Goal: Register for event/course

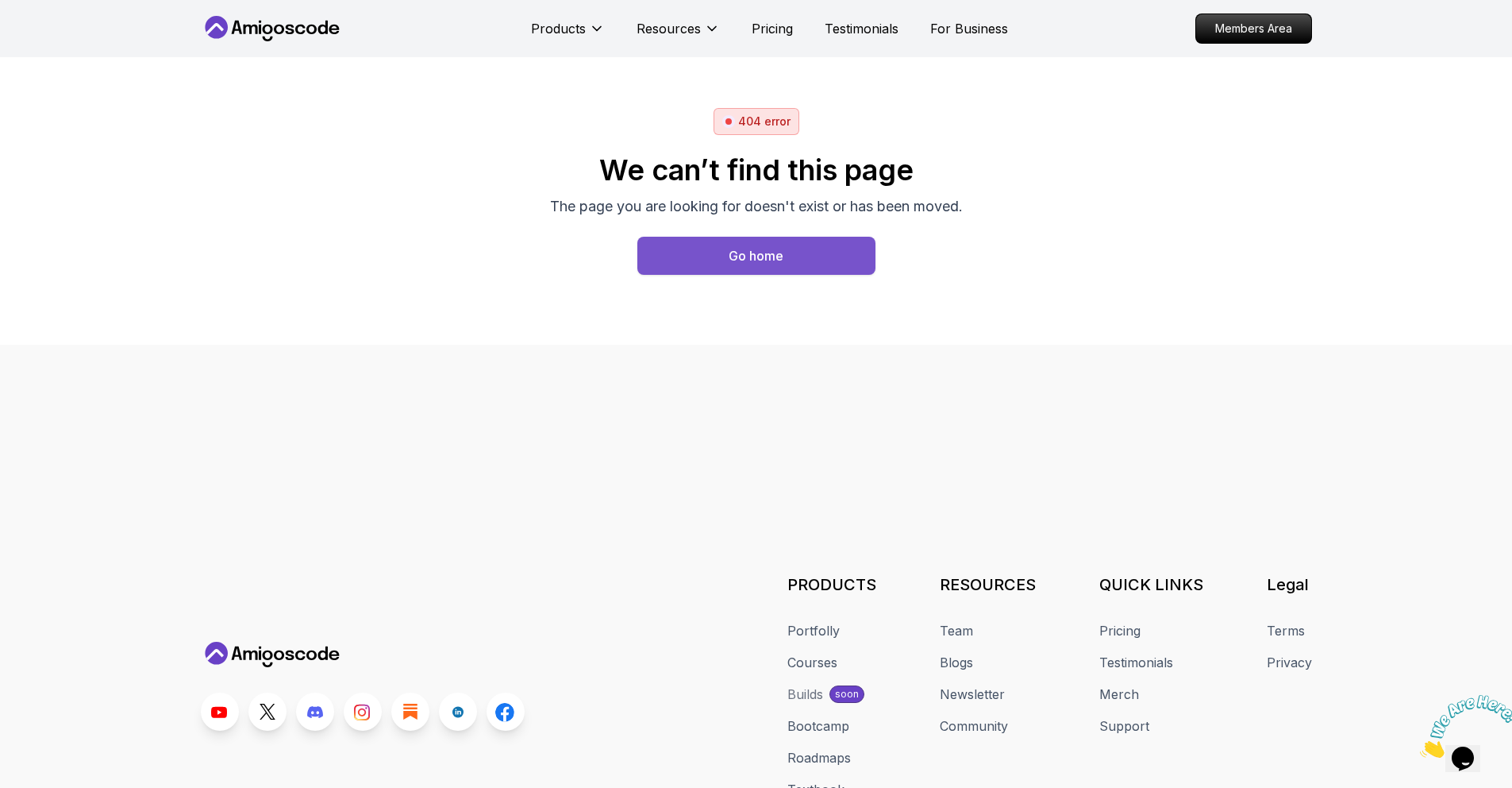
click at [765, 251] on div "Go home" at bounding box center [756, 255] width 55 height 19
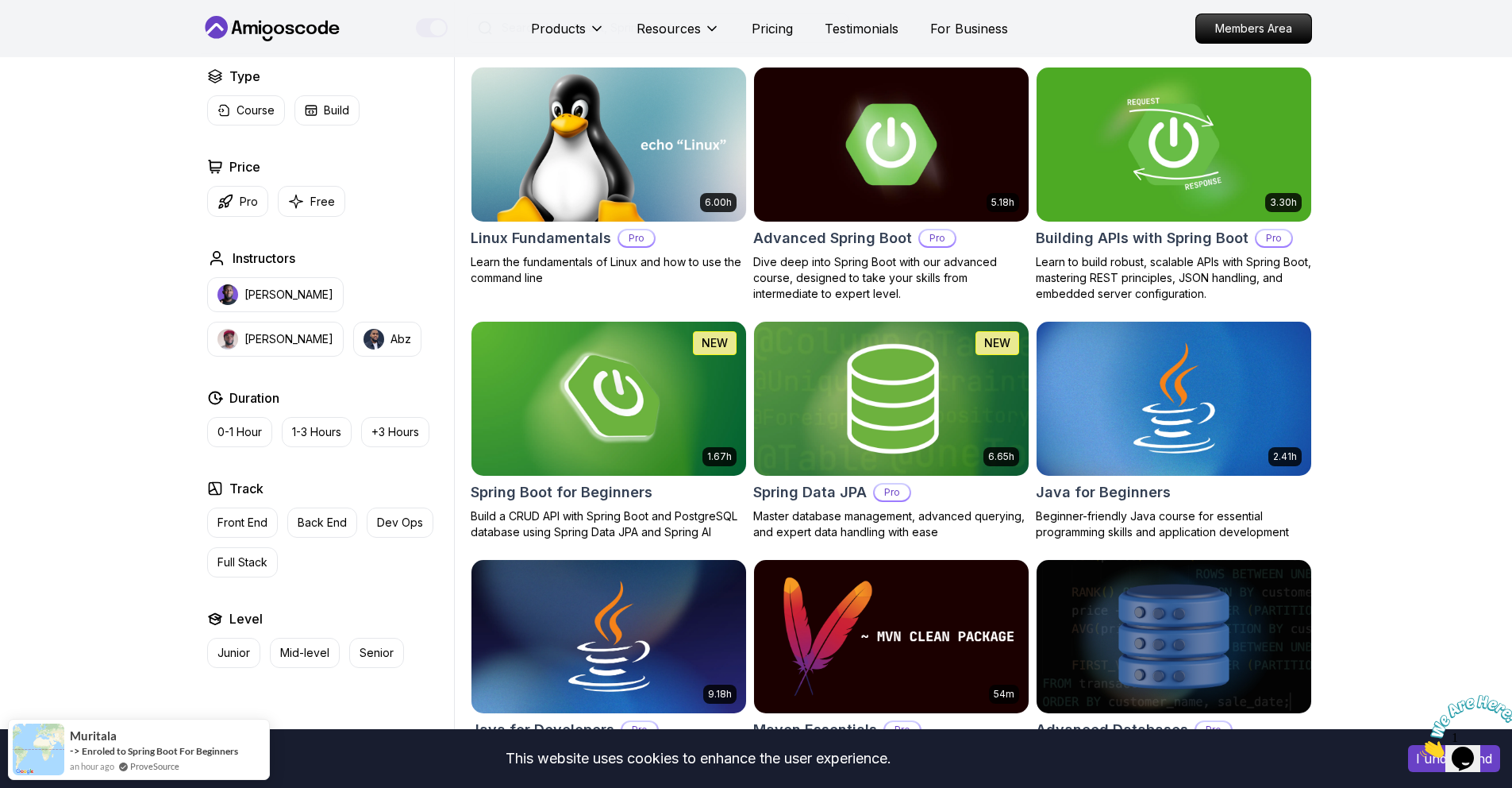
scroll to position [448, 0]
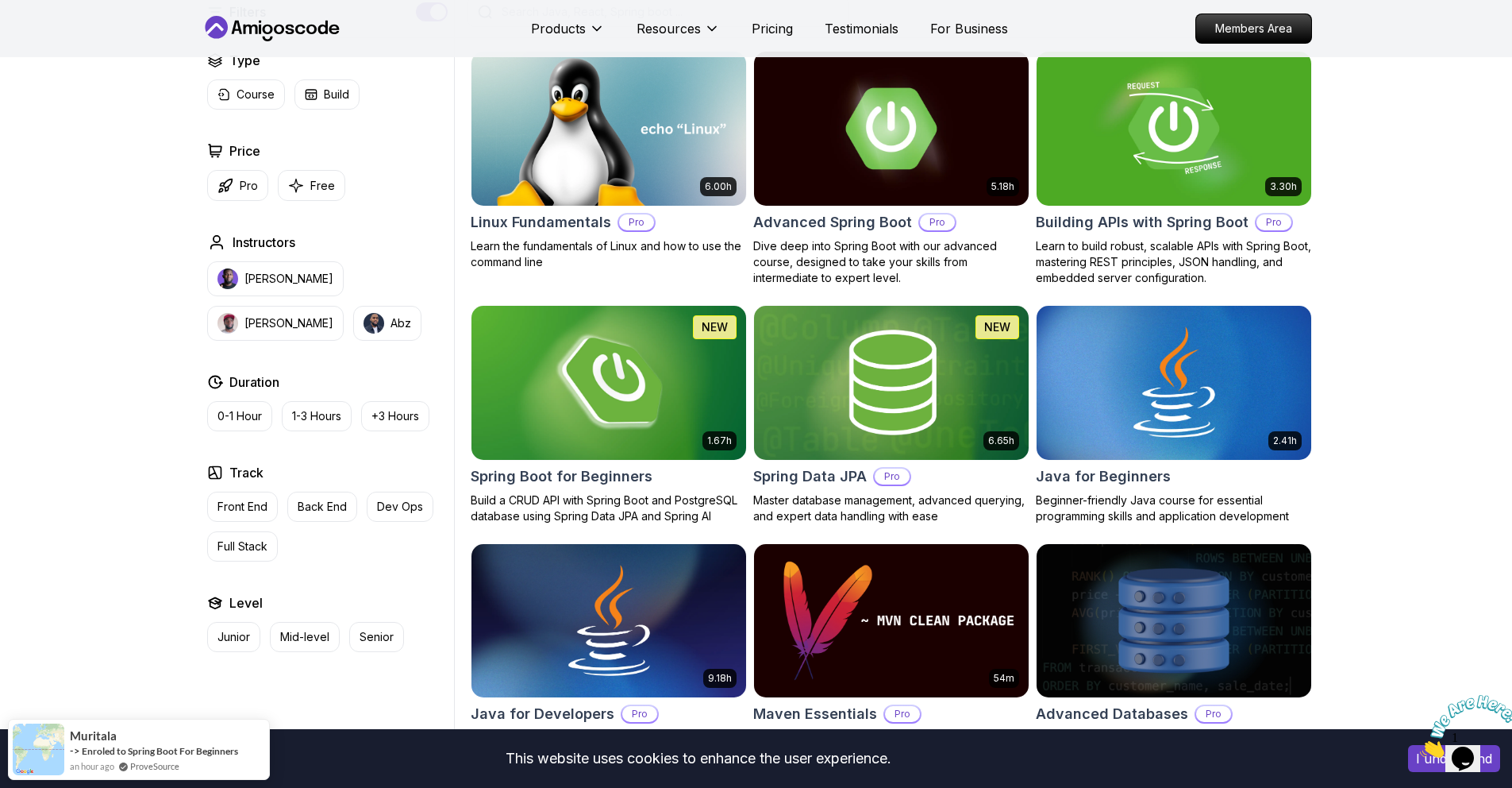
click at [672, 408] on img at bounding box center [608, 382] width 288 height 161
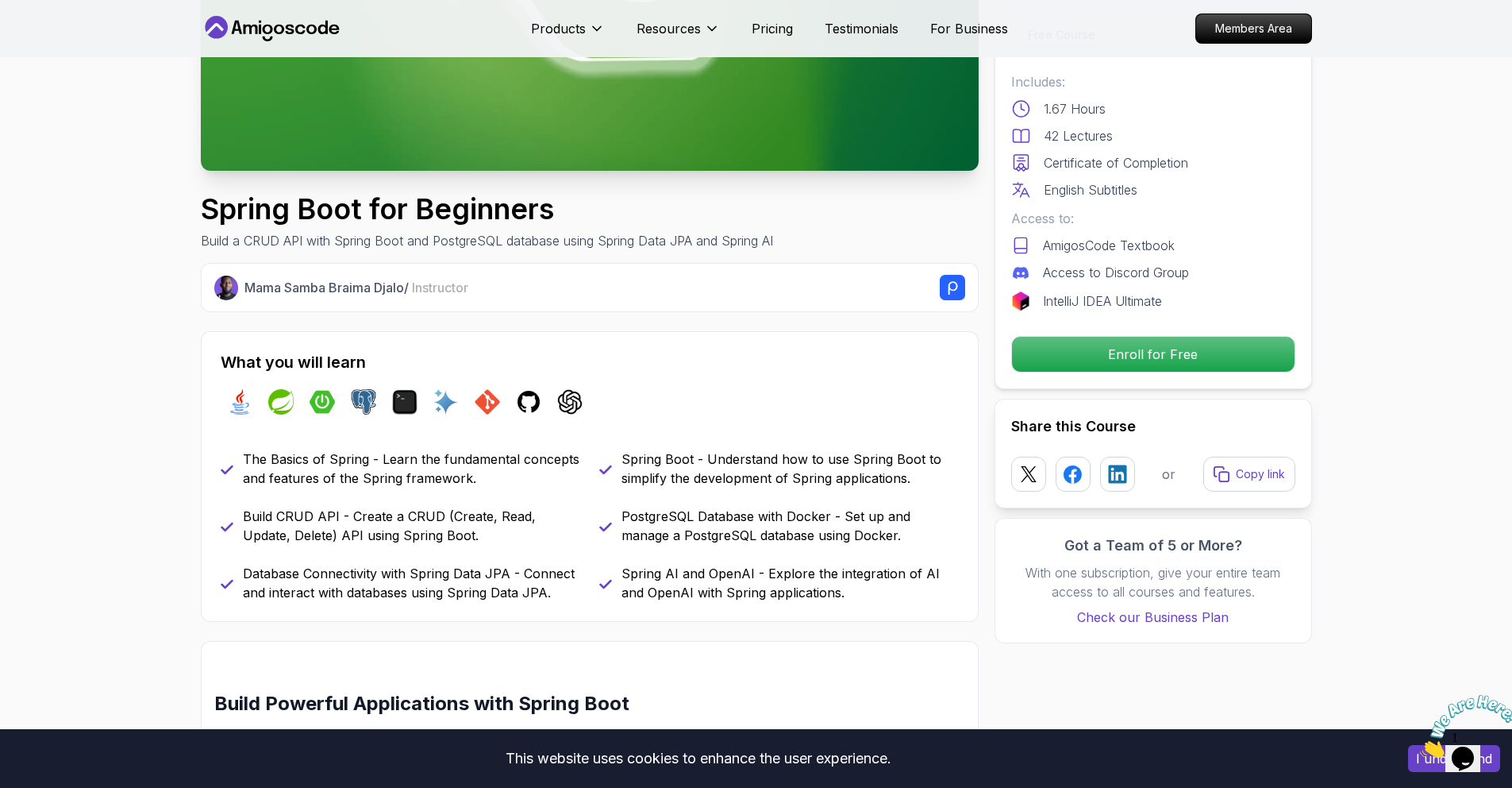
scroll to position [477, 0]
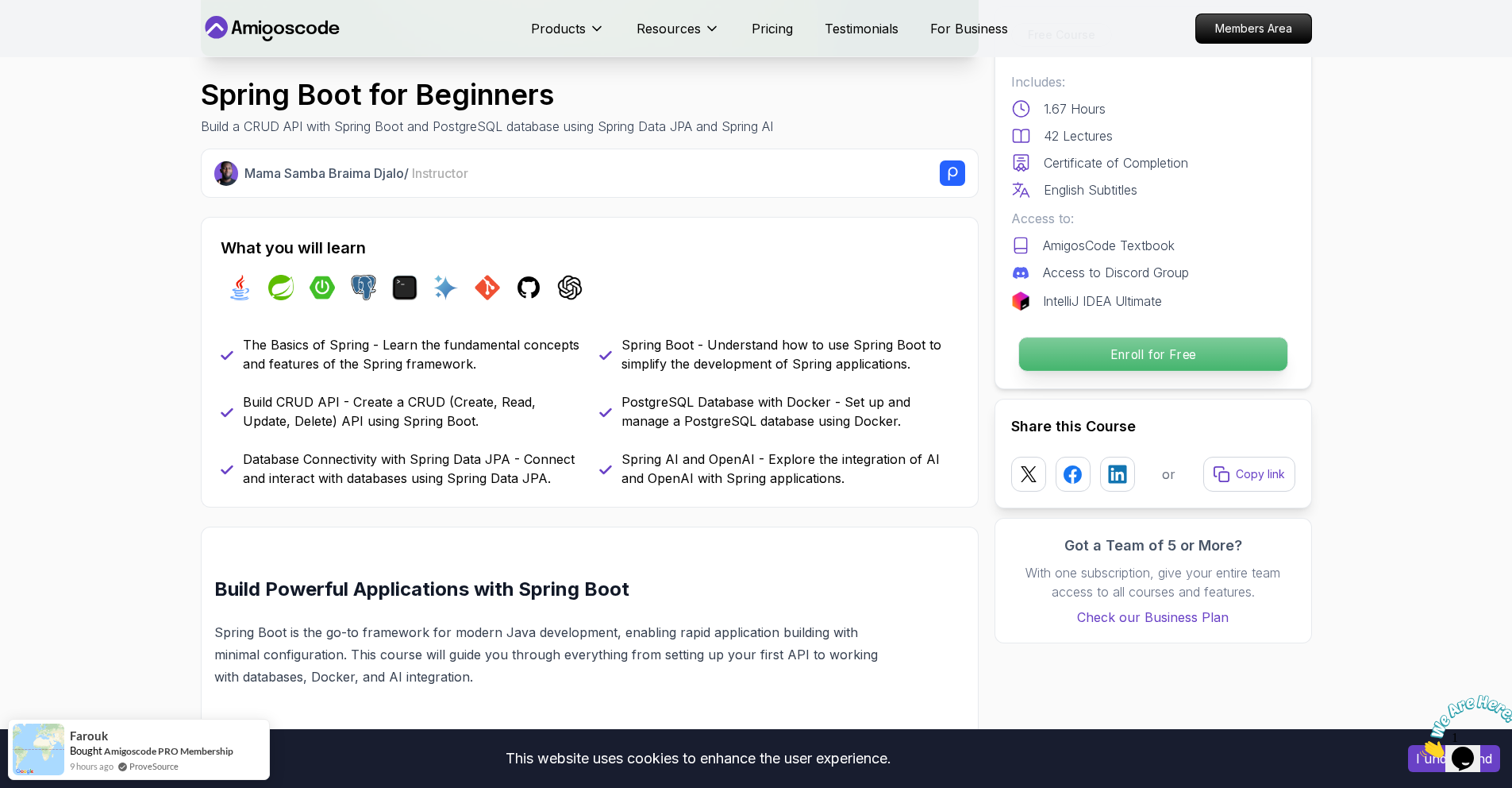
click at [1044, 351] on p "Enroll for Free" at bounding box center [1152, 354] width 268 height 33
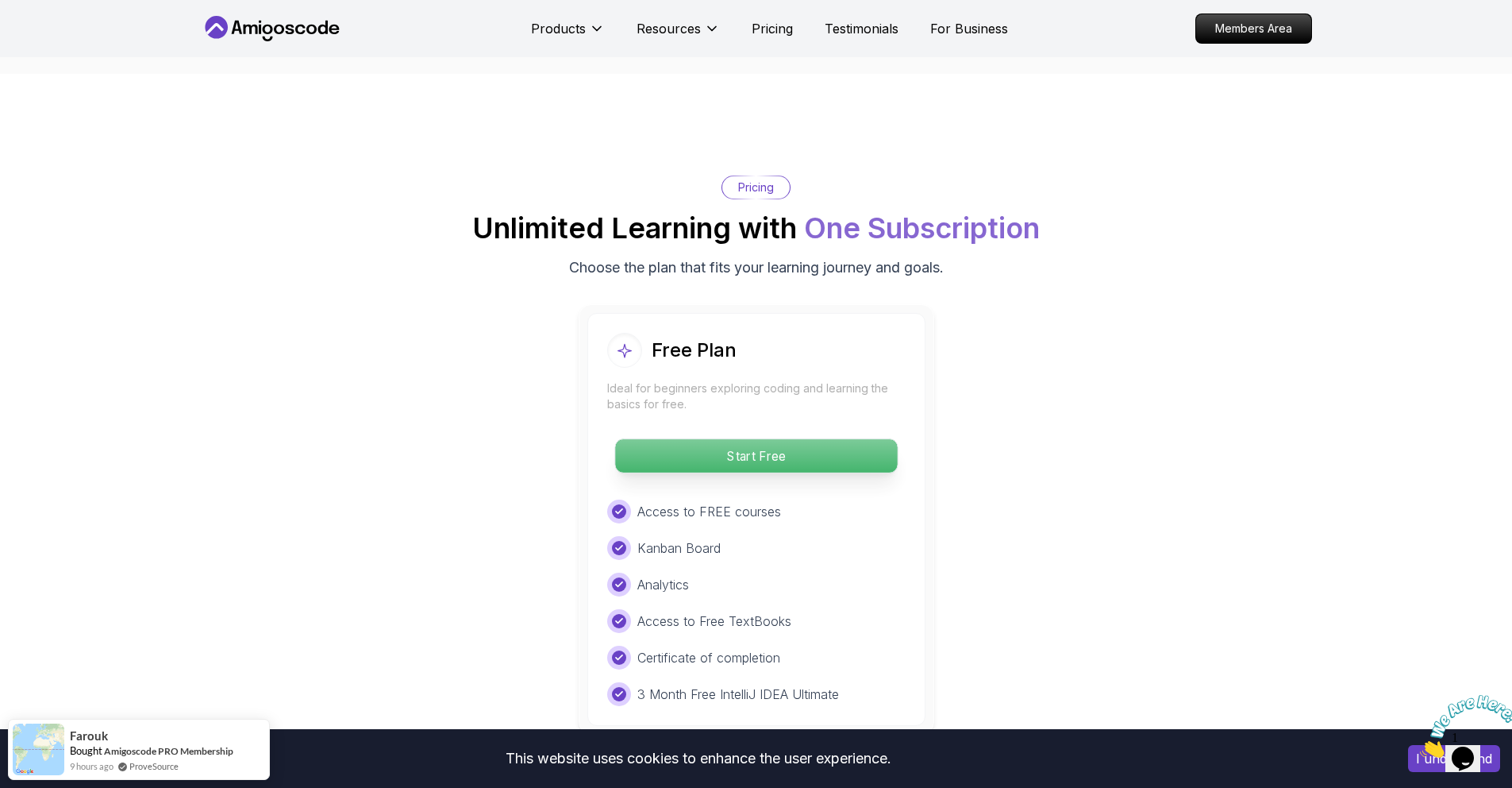
scroll to position [3118, 0]
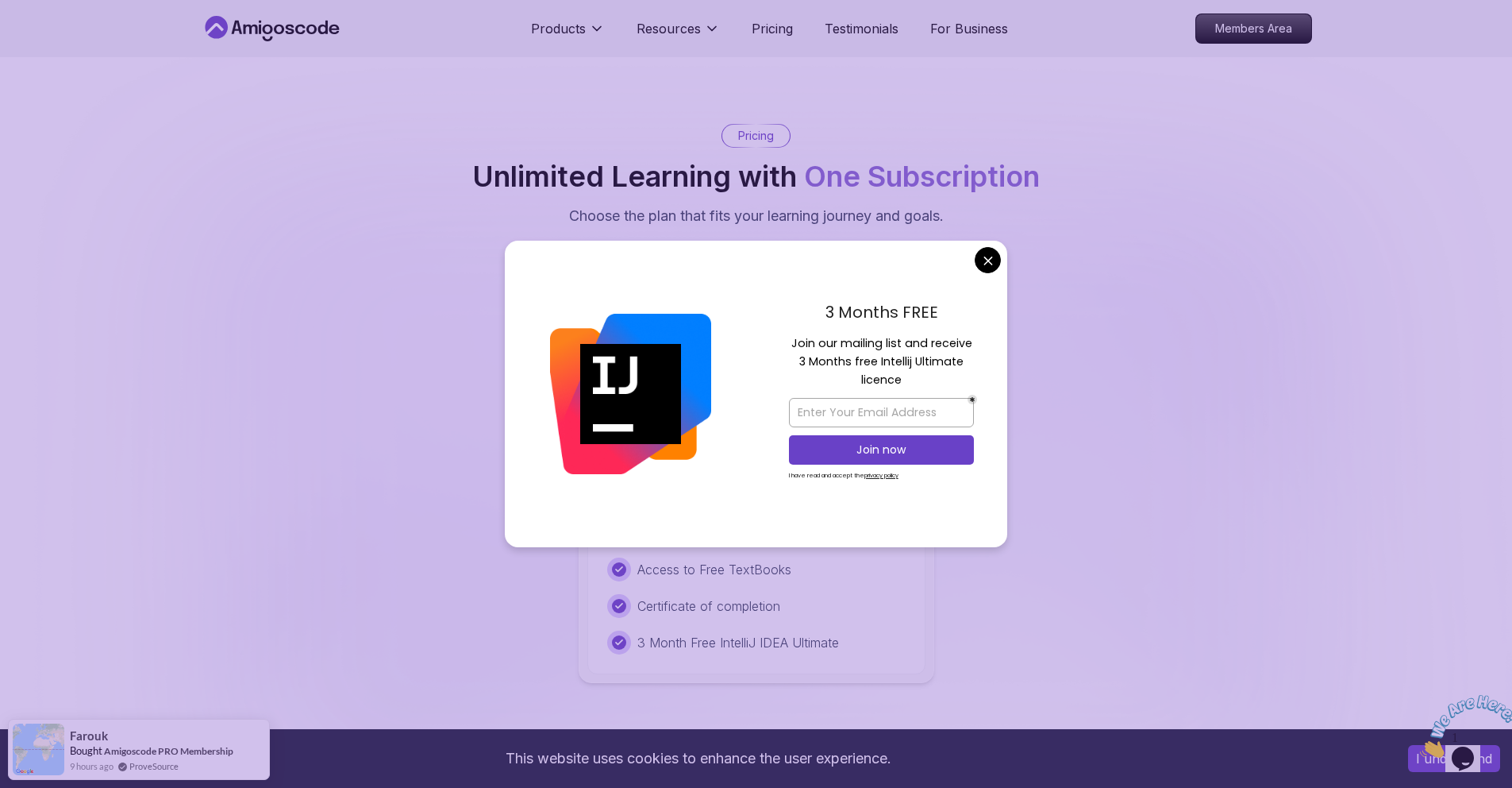
drag, startPoint x: 745, startPoint y: 382, endPoint x: 929, endPoint y: 323, distance: 193.2
click at [932, 325] on div "3 Months FREE Join our mailing list and receive 3 Months free Intellij Ultimate…" at bounding box center [756, 394] width 503 height 307
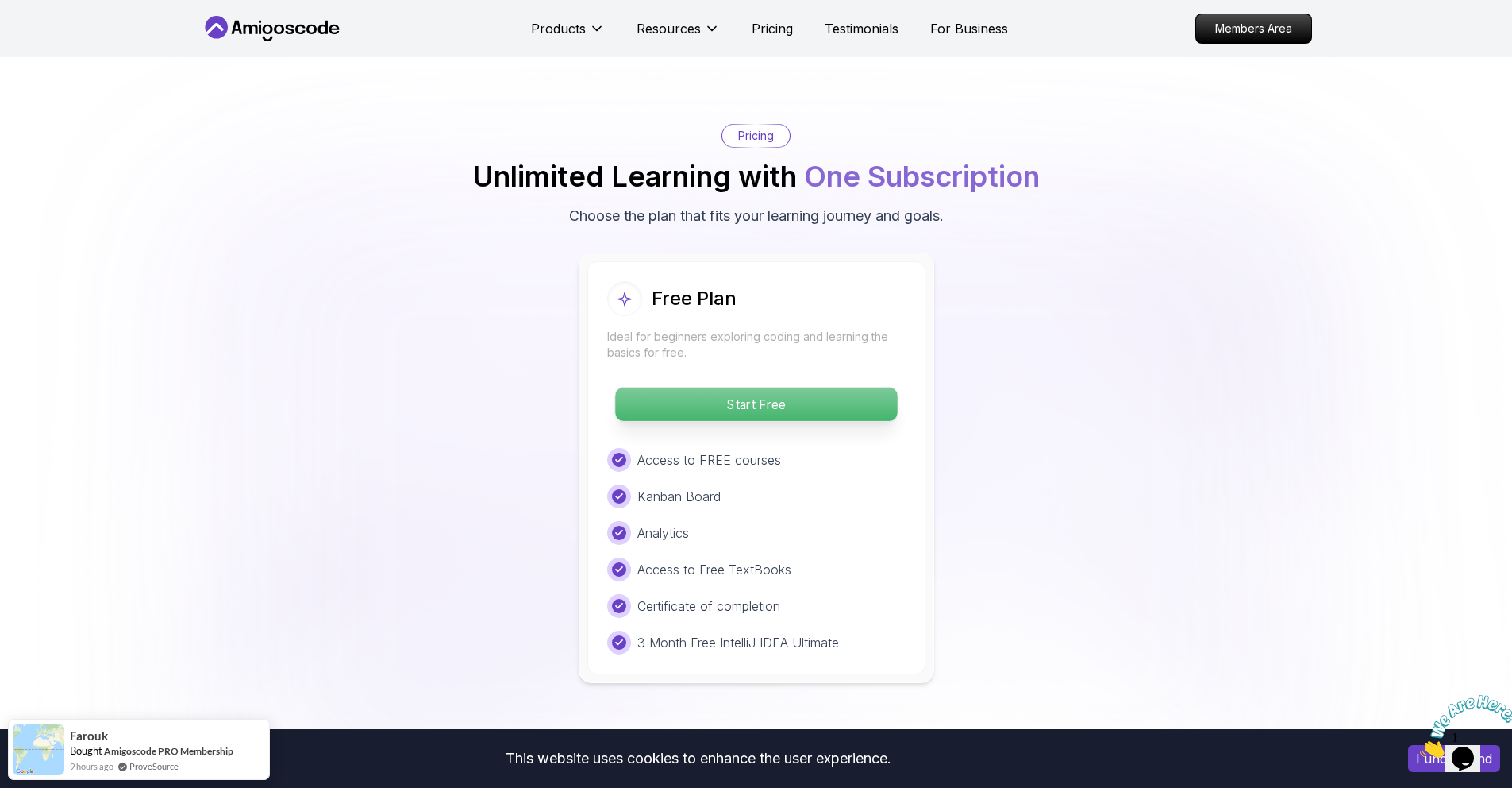
click at [844, 387] on p "Start Free" at bounding box center [756, 404] width 282 height 33
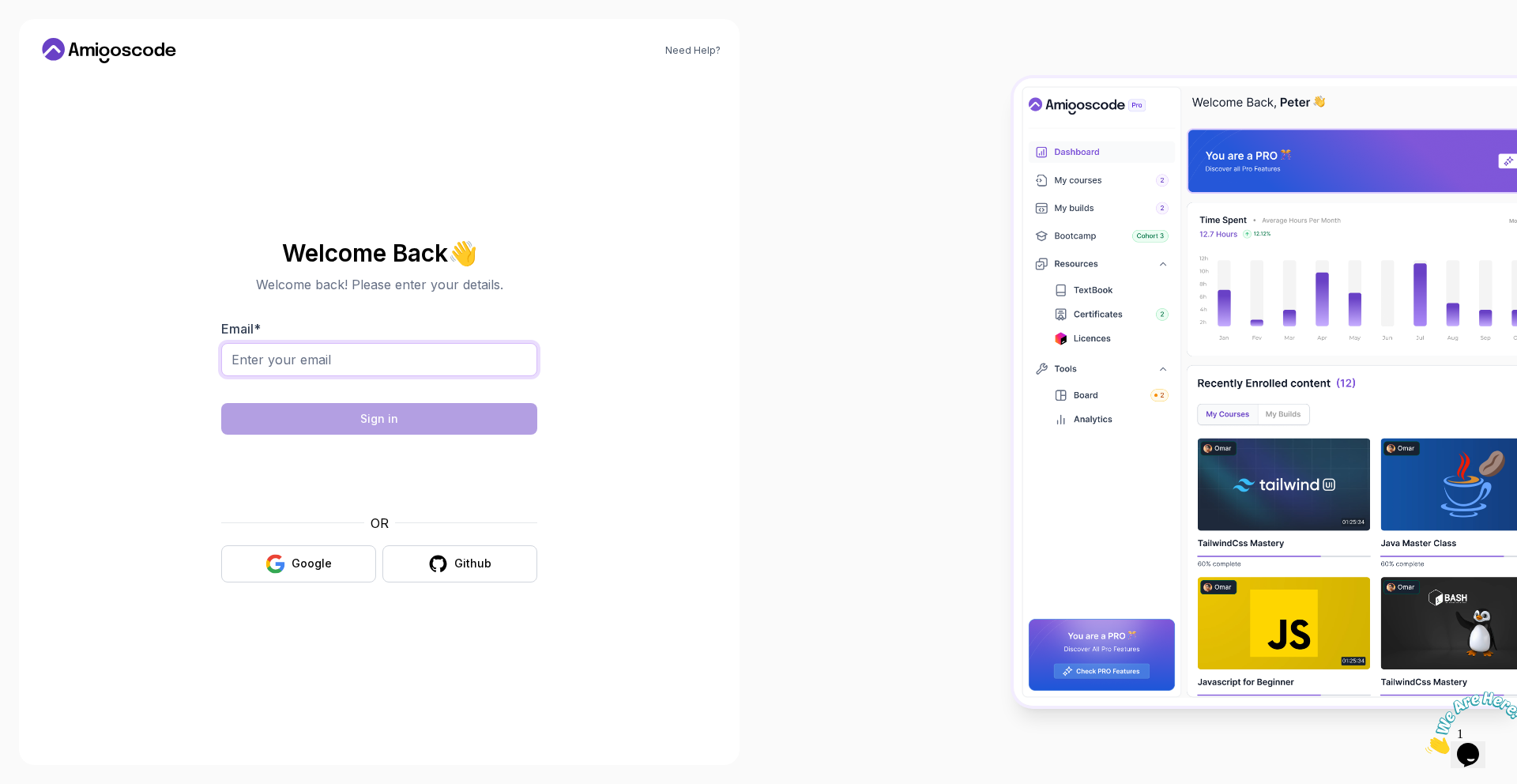
click at [461, 361] on input "Email *" at bounding box center [379, 360] width 316 height 33
drag, startPoint x: 457, startPoint y: 363, endPoint x: 451, endPoint y: 370, distance: 9.2
click at [457, 364] on input "Email *" at bounding box center [379, 360] width 316 height 33
type input "anhnguyenviet065@gmail.com"
click at [459, 552] on button "Github" at bounding box center [460, 564] width 155 height 37
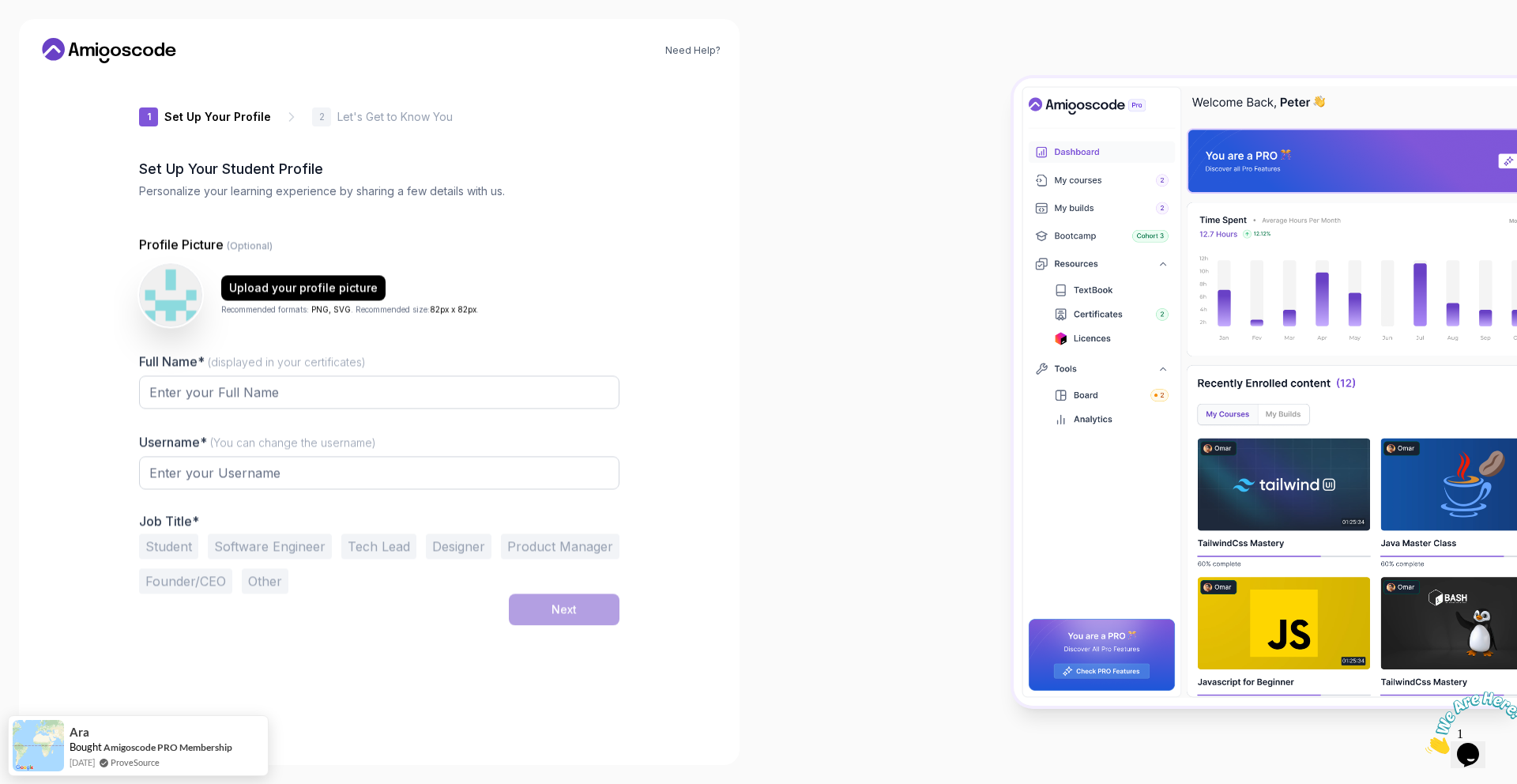
type input "gentlemustang21041"
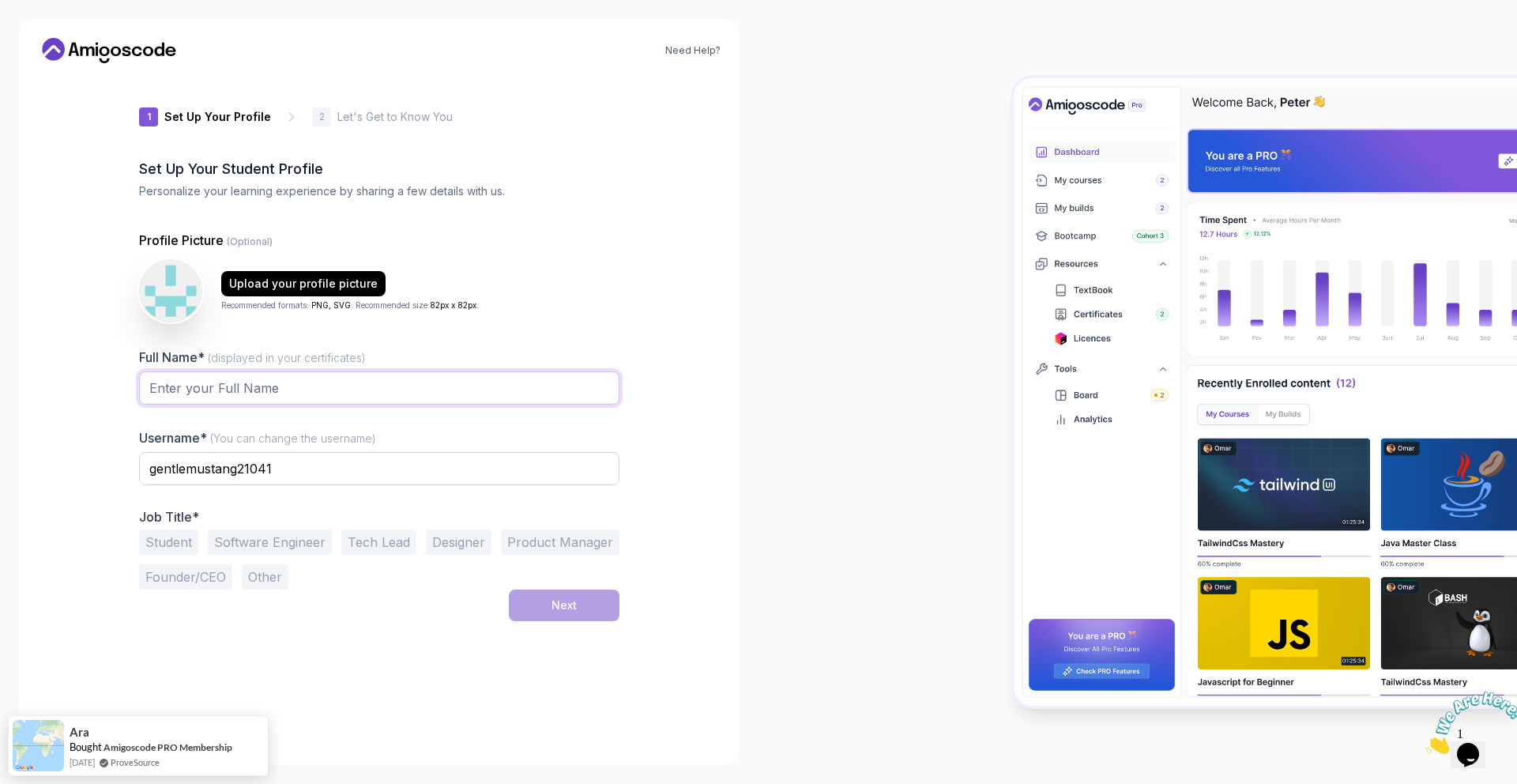
click at [315, 401] on input "Full Name* (displayed in your certificates)" at bounding box center [379, 388] width 480 height 33
type input "[PERSON_NAME]"
click at [584, 624] on div "1 Set Up Your Profile 1 Set Up Your Profile 2 Let's Get to Know You Set Up Your…" at bounding box center [379, 411] width 480 height 670
click at [331, 473] on input "gentlemustang21041" at bounding box center [379, 468] width 480 height 33
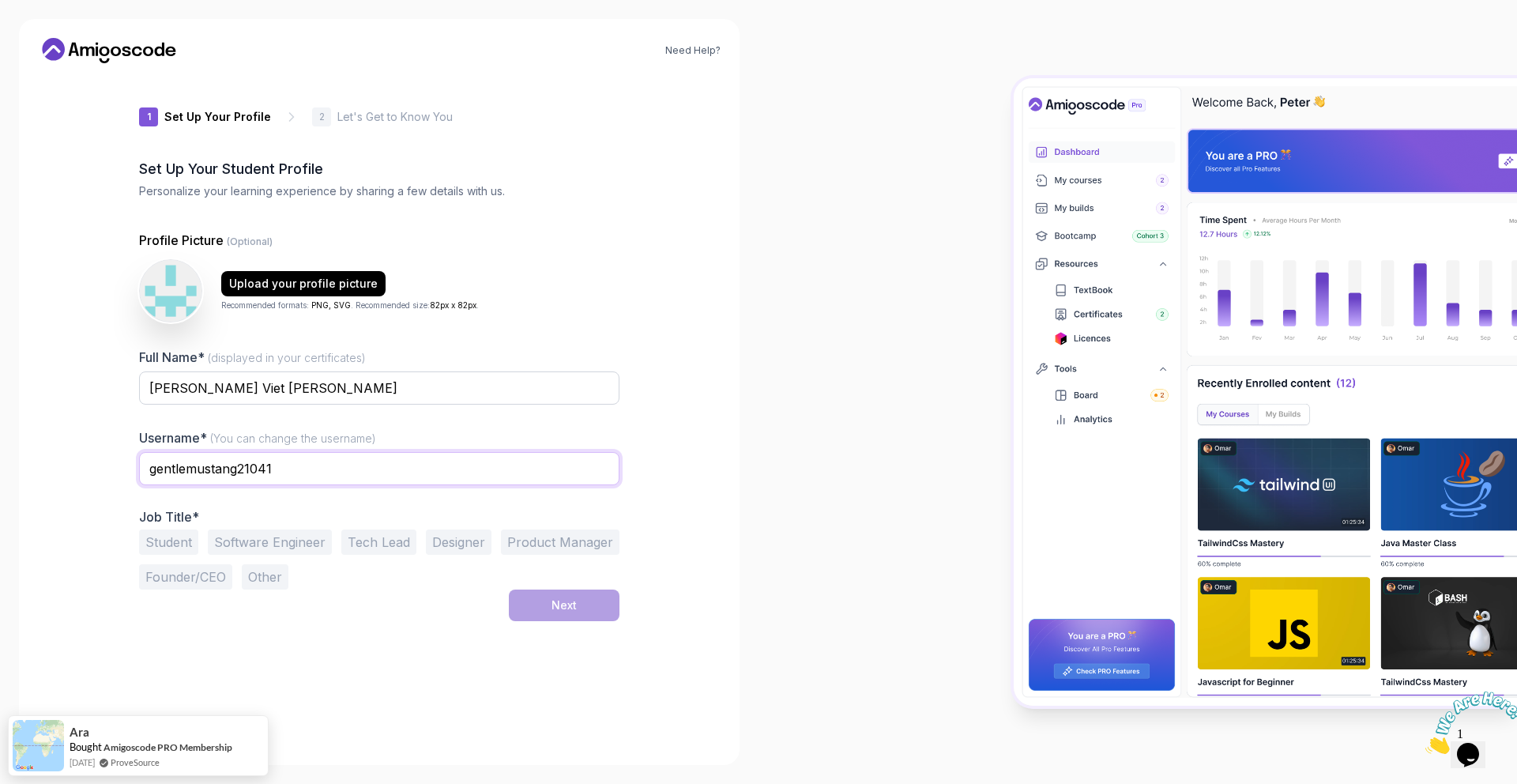
click at [331, 473] on input "gentlemustang21041" at bounding box center [379, 468] width 480 height 33
click at [248, 546] on button "Software Engineer" at bounding box center [270, 542] width 124 height 25
drag, startPoint x: 179, startPoint y: 546, endPoint x: 201, endPoint y: 548, distance: 22.1
click at [179, 546] on button "Student" at bounding box center [168, 542] width 60 height 25
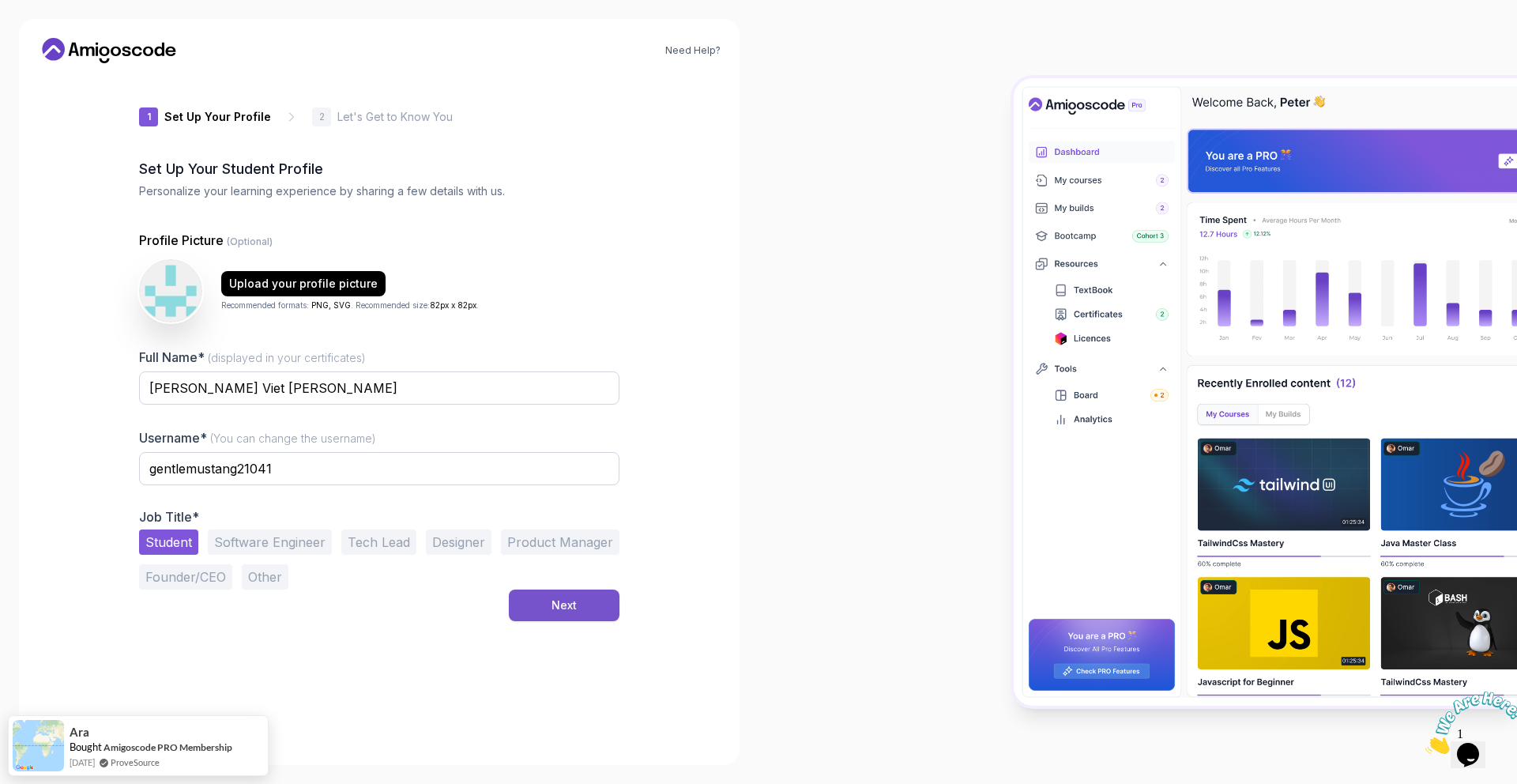
click at [555, 594] on button "Next" at bounding box center [563, 605] width 111 height 31
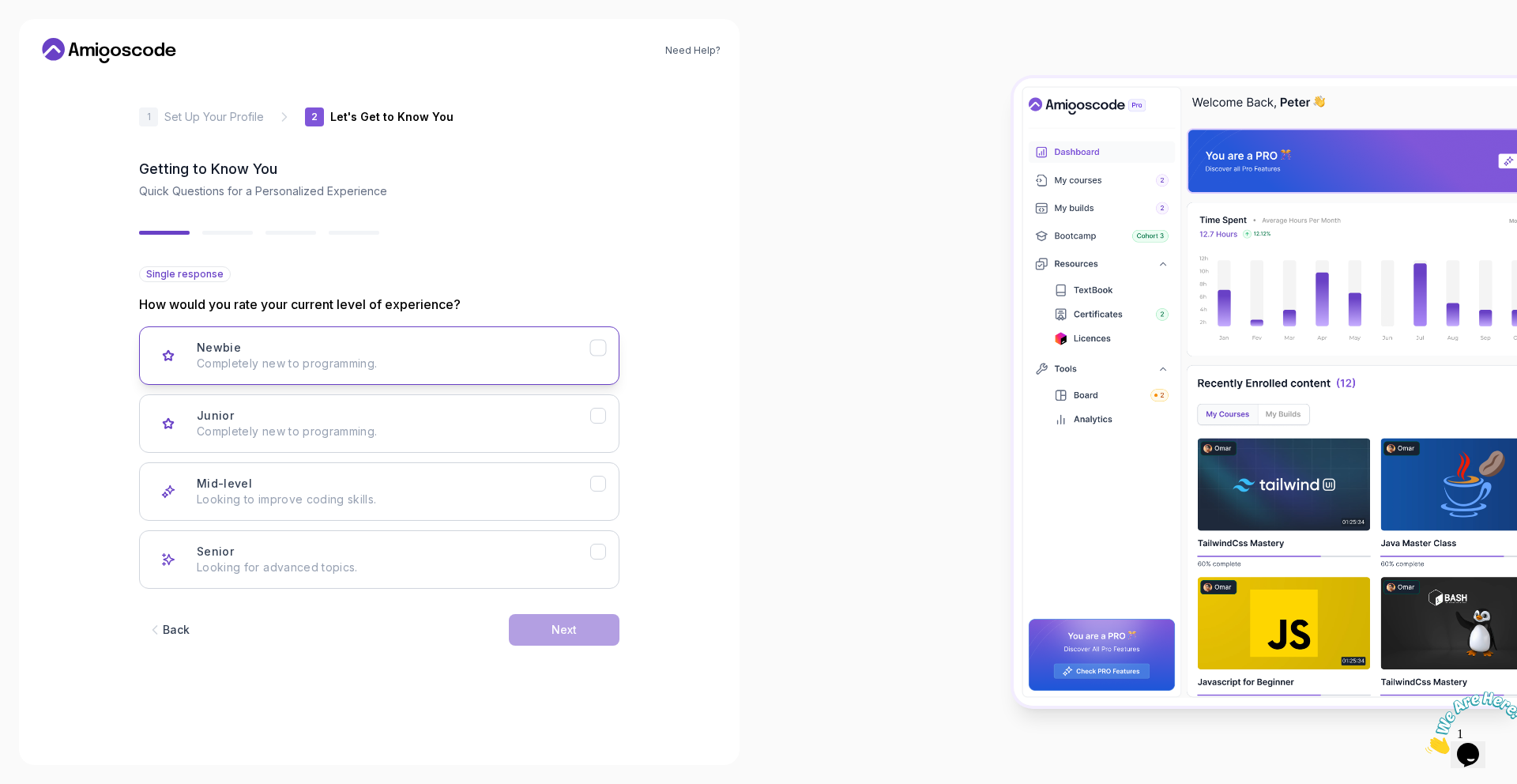
click at [468, 364] on p "Completely new to programming." at bounding box center [393, 364] width 393 height 16
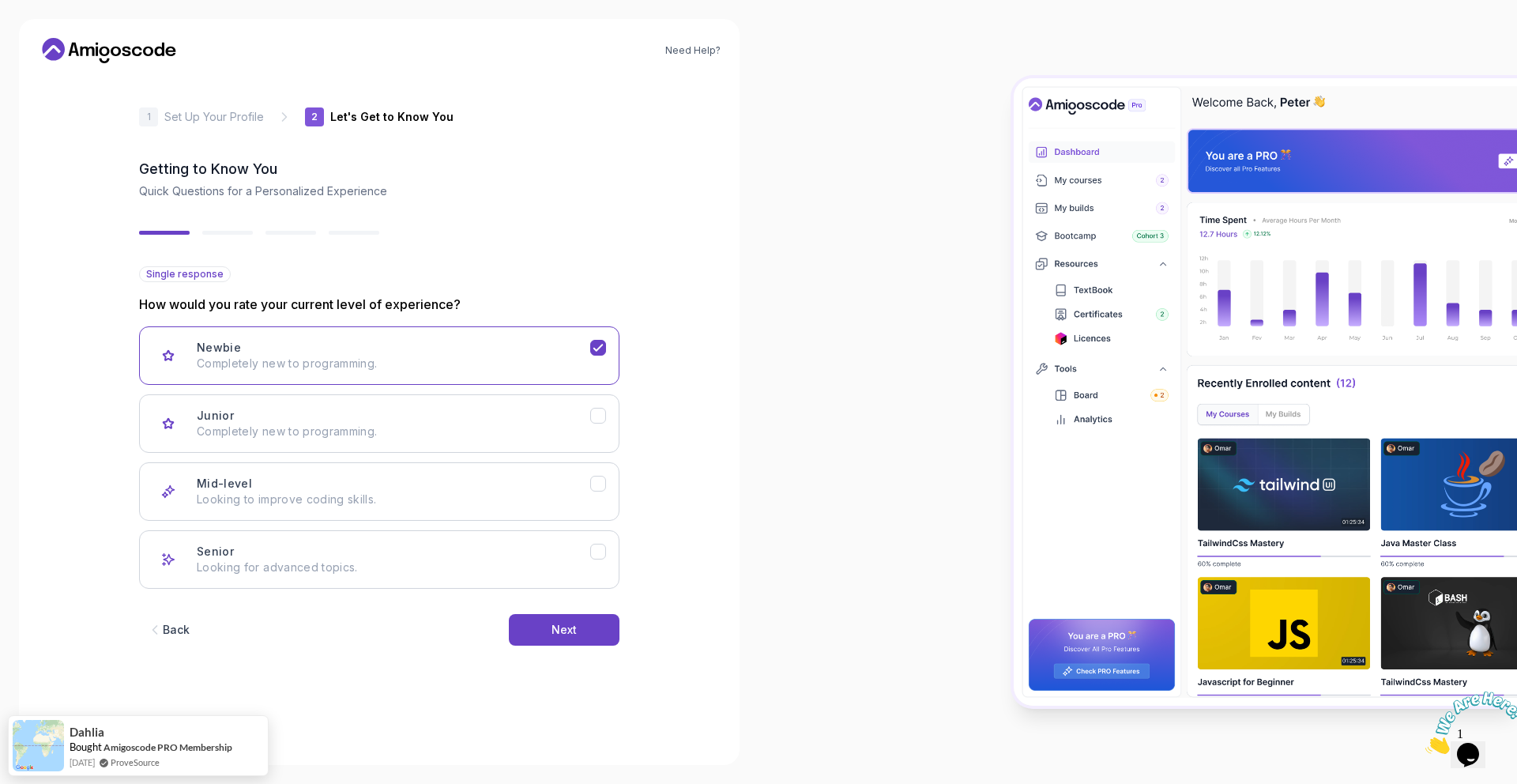
click at [596, 646] on div "Back Next" at bounding box center [379, 630] width 480 height 82
click at [589, 634] on button "Next" at bounding box center [563, 630] width 111 height 31
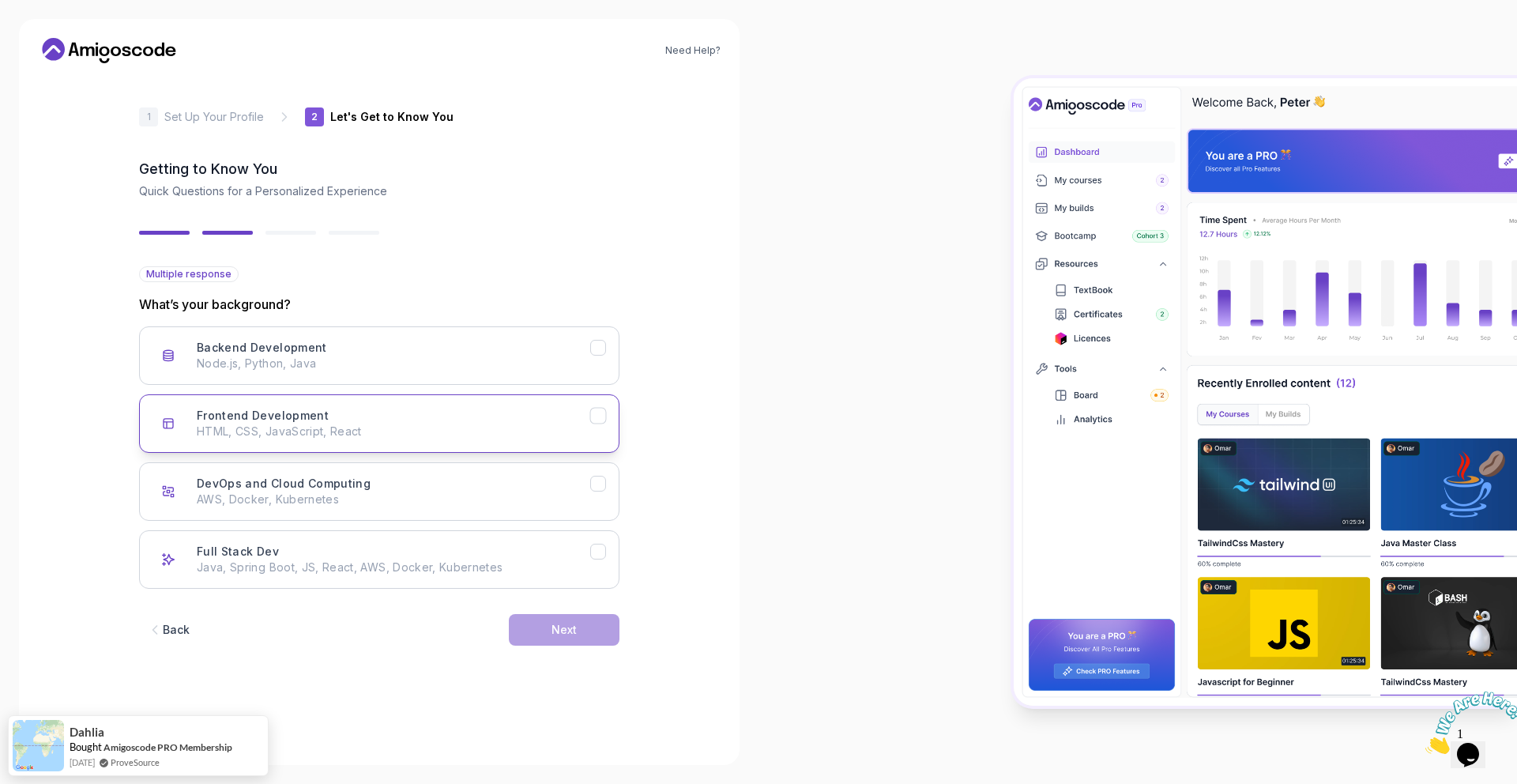
click at [454, 442] on button "Frontend Development HTML, CSS, JavaScript, React" at bounding box center [379, 423] width 480 height 59
drag, startPoint x: 488, startPoint y: 512, endPoint x: 499, endPoint y: 516, distance: 11.7
click at [488, 512] on button "DevOps and Cloud Computing AWS, Docker, Kubernetes" at bounding box center [379, 492] width 480 height 59
click at [558, 507] on button "DevOps and Cloud Computing AWS, Docker, Kubernetes" at bounding box center [379, 492] width 480 height 59
drag, startPoint x: 506, startPoint y: 559, endPoint x: 495, endPoint y: 494, distance: 65.9
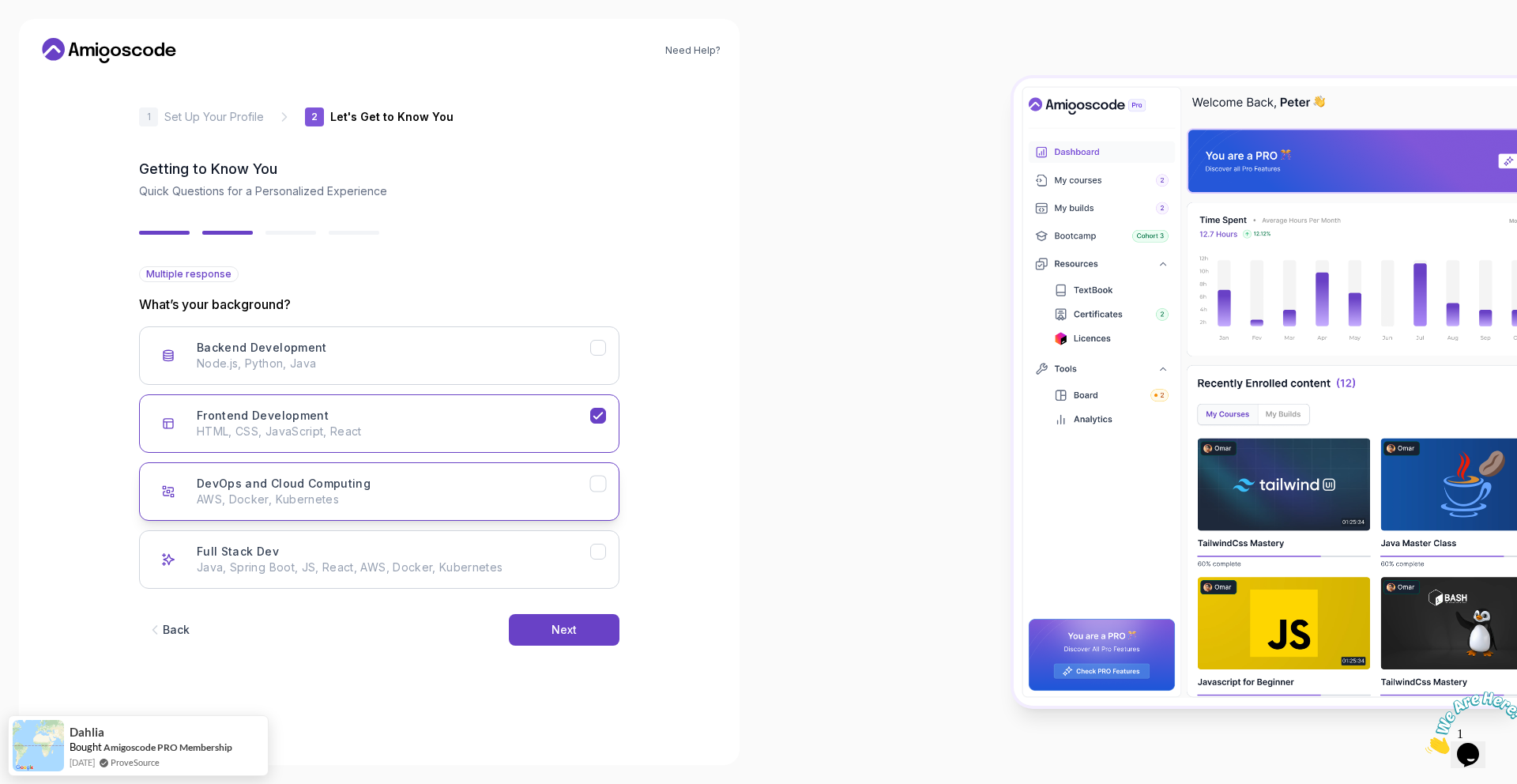
click at [506, 557] on div "Full Stack Dev Java, Spring Boot, JS, React, AWS, Docker, Kubernetes" at bounding box center [393, 559] width 393 height 31
click at [495, 492] on p "AWS, Docker, Kubernetes" at bounding box center [393, 500] width 393 height 16
click at [495, 377] on button "Backend Development Node.js, Python, Java" at bounding box center [379, 356] width 480 height 59
click at [497, 503] on p "AWS, Docker, Kubernetes" at bounding box center [393, 500] width 393 height 16
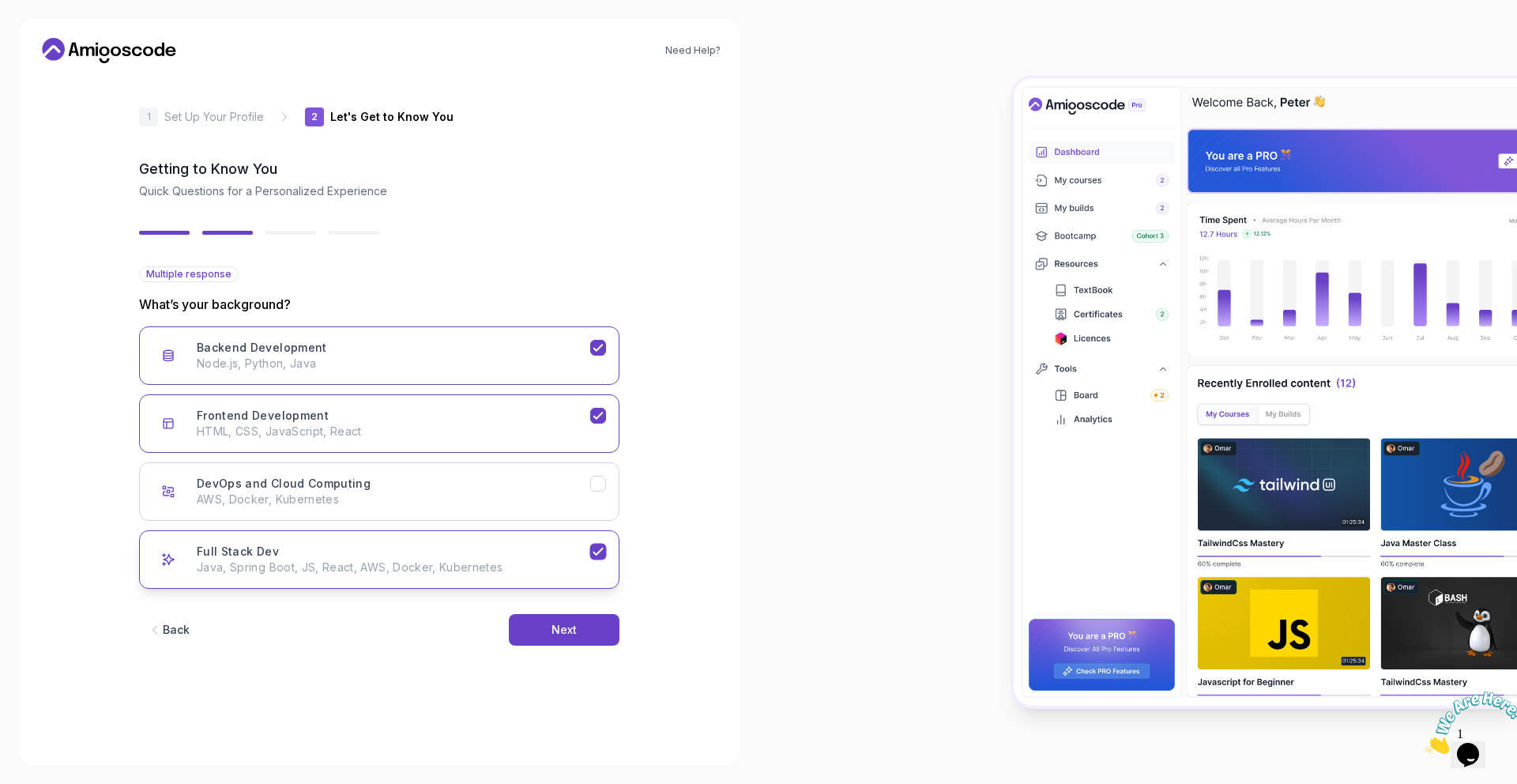
click at [532, 568] on p "Java, Spring Boot, JS, React, AWS, Docker, Kubernetes" at bounding box center [393, 567] width 393 height 16
click at [518, 578] on button "Full Stack Dev Java, Spring Boot, JS, React, AWS, Docker, Kubernetes" at bounding box center [379, 559] width 480 height 59
click at [558, 632] on div "Next" at bounding box center [564, 630] width 25 height 16
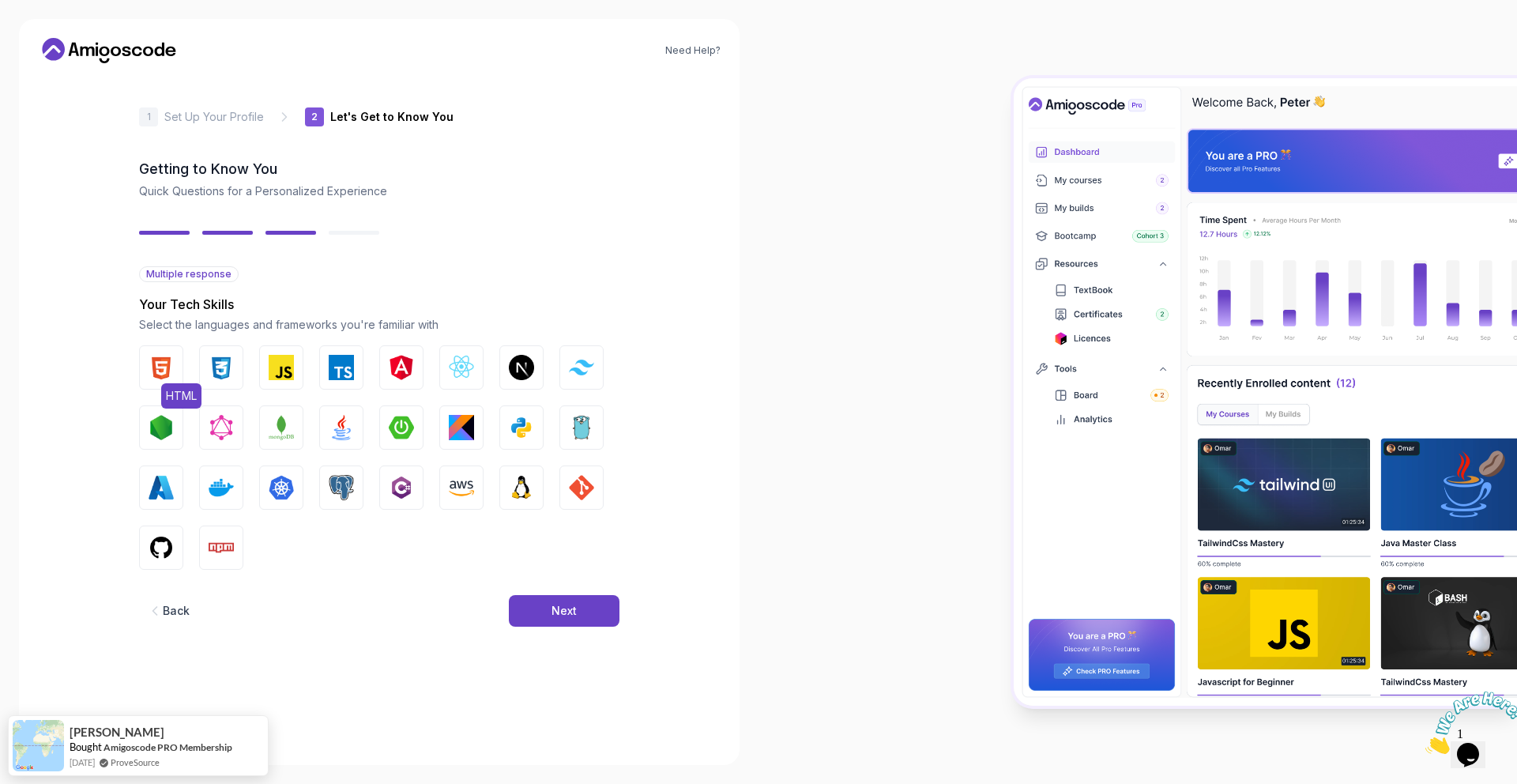
click at [167, 362] on img "button" at bounding box center [161, 368] width 25 height 25
click at [283, 364] on img "button" at bounding box center [282, 368] width 25 height 25
click at [239, 356] on button "CSS" at bounding box center [221, 367] width 44 height 44
click at [471, 369] on img "button" at bounding box center [462, 368] width 25 height 25
drag, startPoint x: 513, startPoint y: 417, endPoint x: 480, endPoint y: 426, distance: 34.2
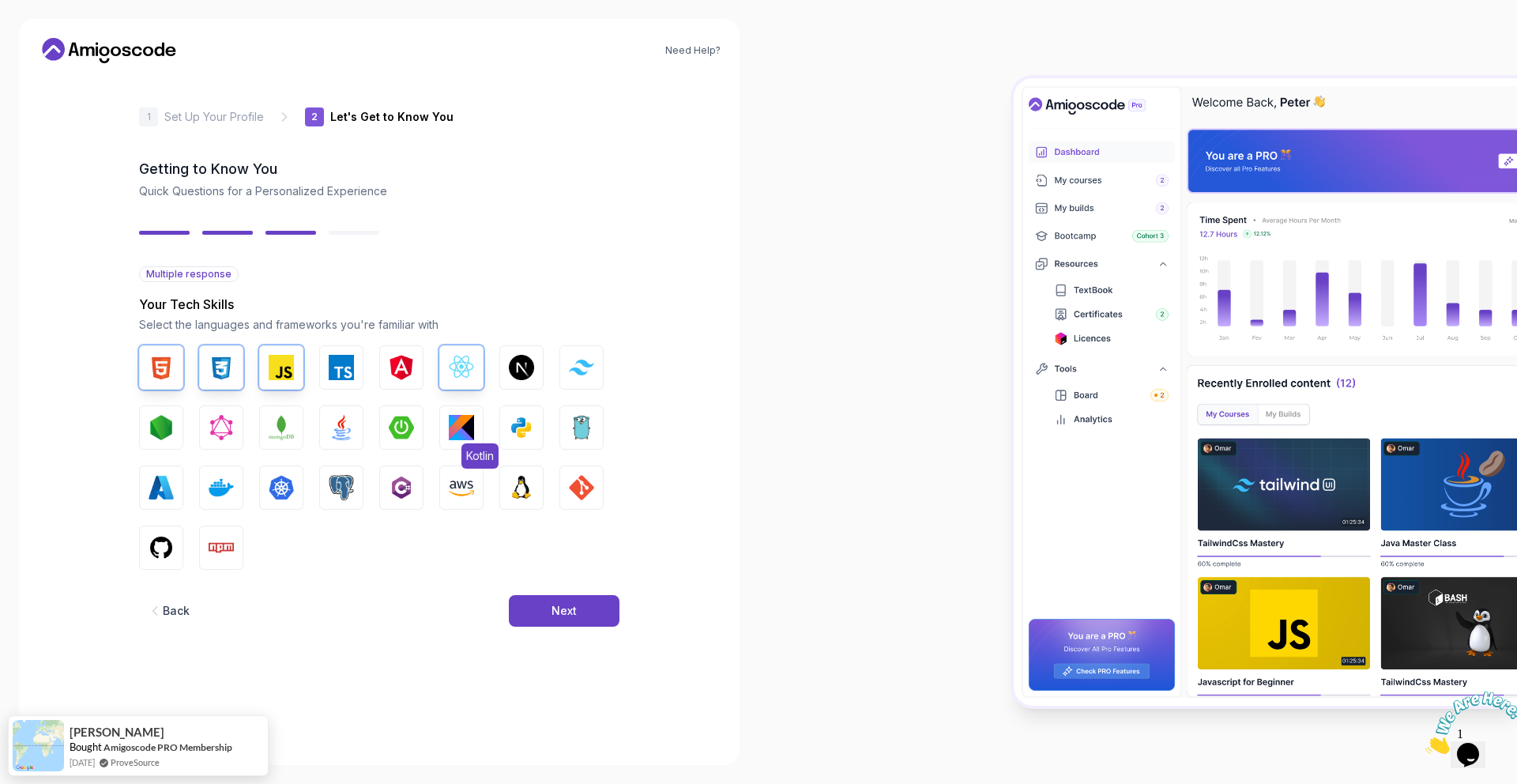
click at [513, 417] on img "button" at bounding box center [521, 427] width 25 height 25
click at [392, 424] on img "button" at bounding box center [402, 427] width 25 height 25
drag, startPoint x: 393, startPoint y: 426, endPoint x: 319, endPoint y: 431, distance: 74.2
click at [392, 426] on img "button" at bounding box center [402, 427] width 25 height 25
click at [288, 436] on img "button" at bounding box center [282, 427] width 25 height 25
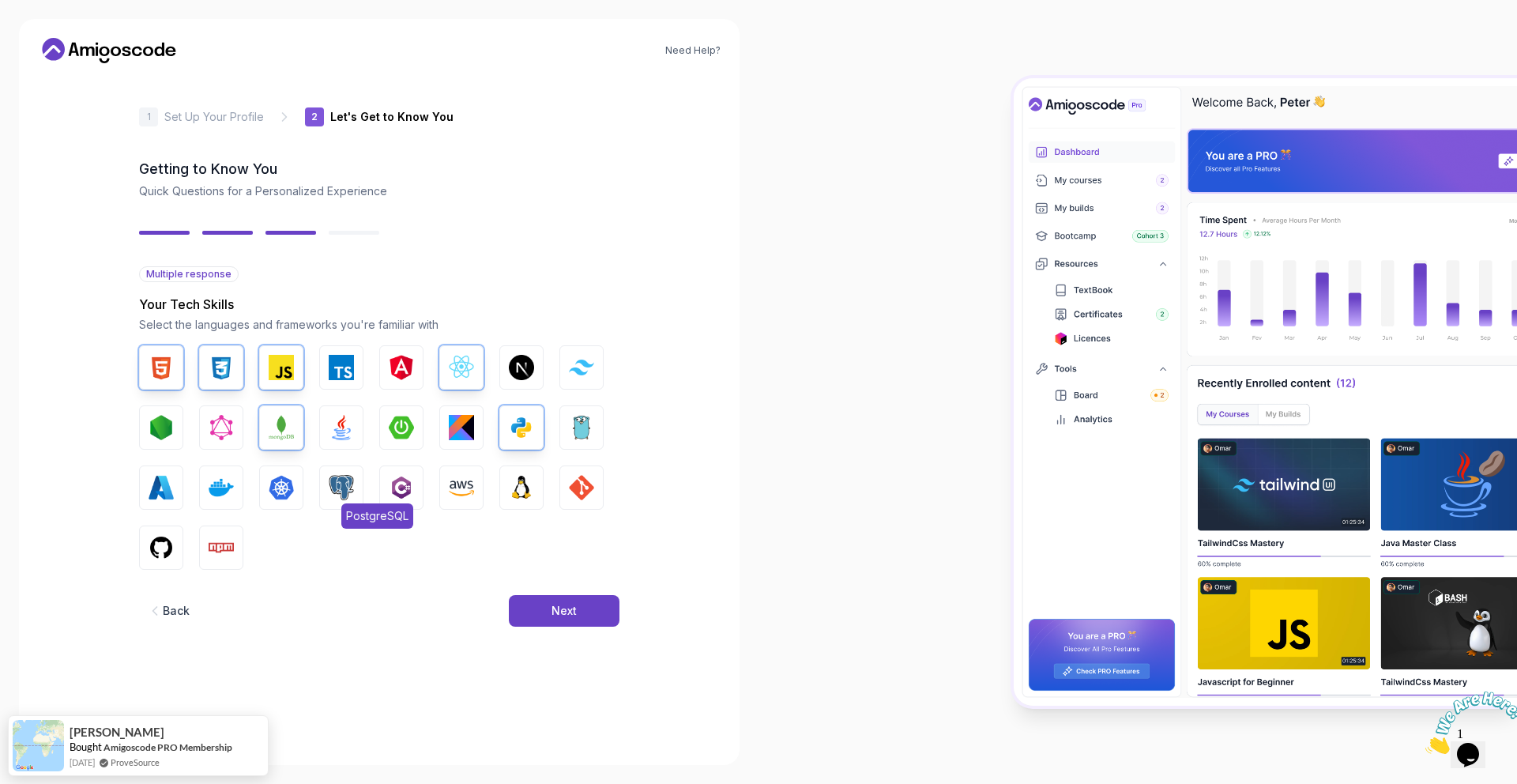
click at [356, 484] on button "PostgreSQL" at bounding box center [340, 487] width 44 height 44
drag, startPoint x: 178, startPoint y: 544, endPoint x: 249, endPoint y: 509, distance: 79.2
click at [179, 544] on button "GitHub" at bounding box center [160, 546] width 44 height 44
click at [508, 485] on button "Linux" at bounding box center [521, 487] width 44 height 44
click at [204, 483] on button "Docker" at bounding box center [221, 487] width 44 height 44
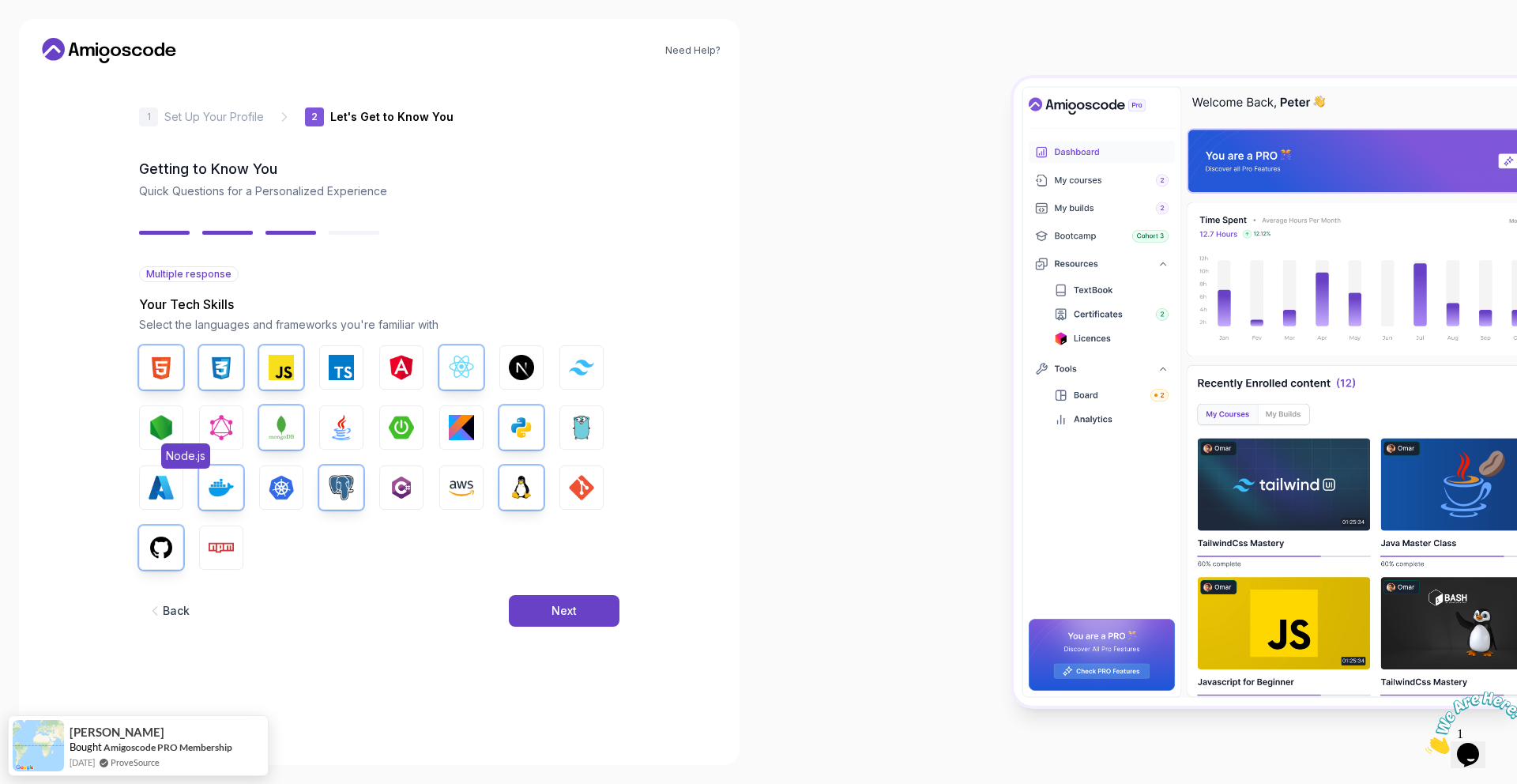
click at [171, 423] on img "button" at bounding box center [161, 427] width 25 height 25
drag, startPoint x: 340, startPoint y: 425, endPoint x: 348, endPoint y: 424, distance: 8.1
click at [340, 425] on img "button" at bounding box center [341, 427] width 25 height 25
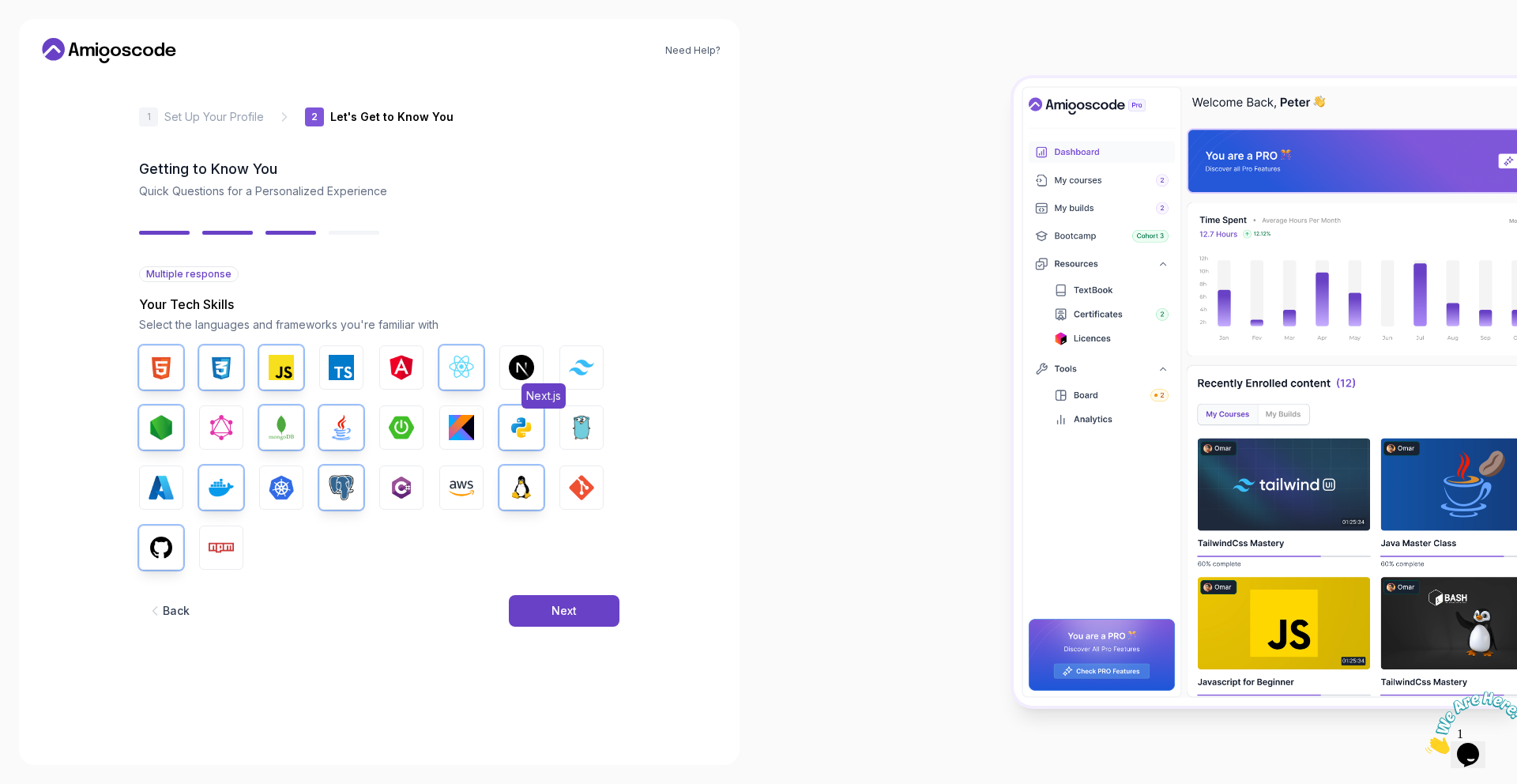
drag, startPoint x: 561, startPoint y: 370, endPoint x: 542, endPoint y: 372, distance: 19.1
click at [561, 370] on button "Tailwind CSS" at bounding box center [581, 367] width 44 height 44
click at [525, 587] on div "Back Next" at bounding box center [379, 611] width 480 height 82
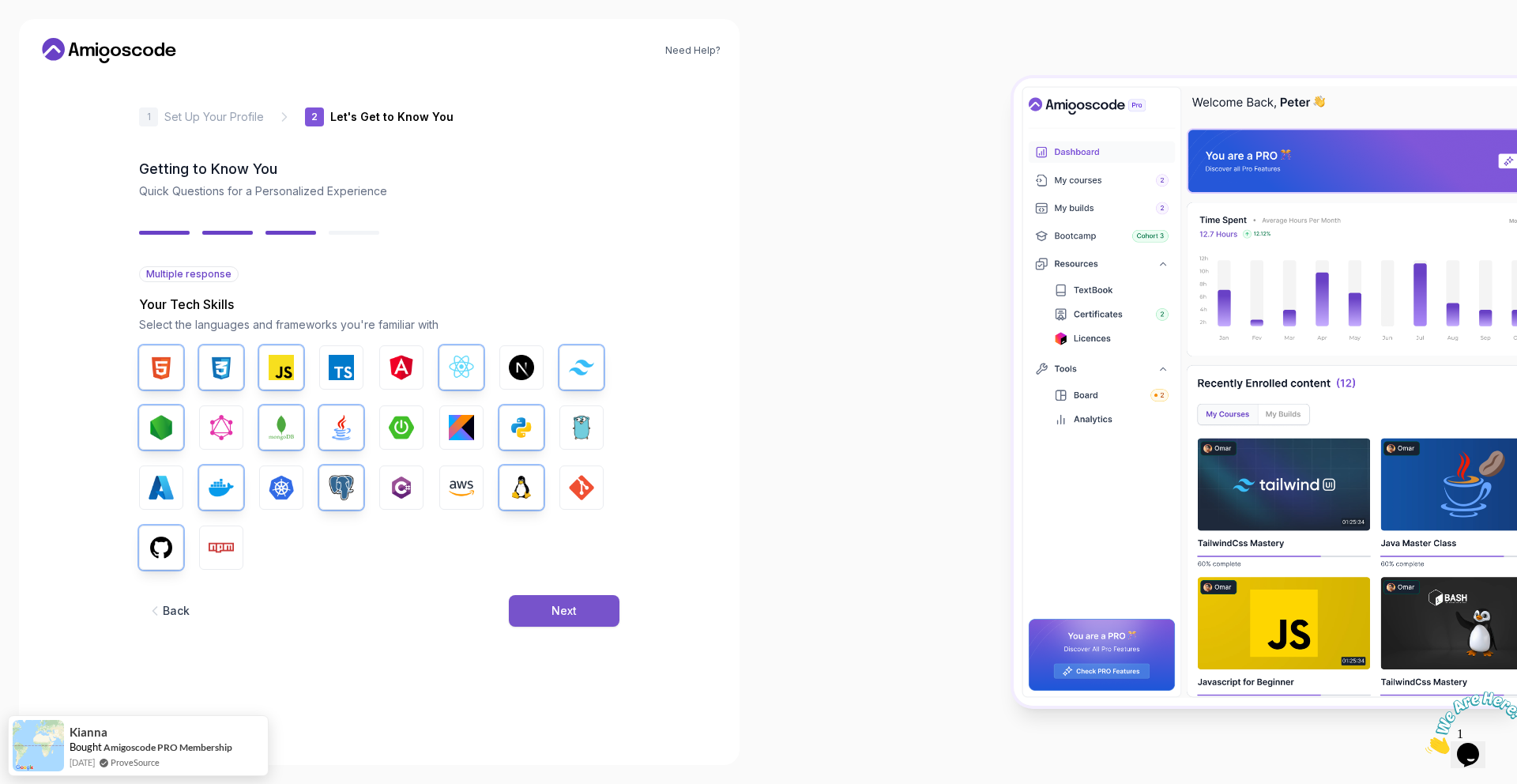
click at [543, 599] on button "Next" at bounding box center [563, 610] width 111 height 31
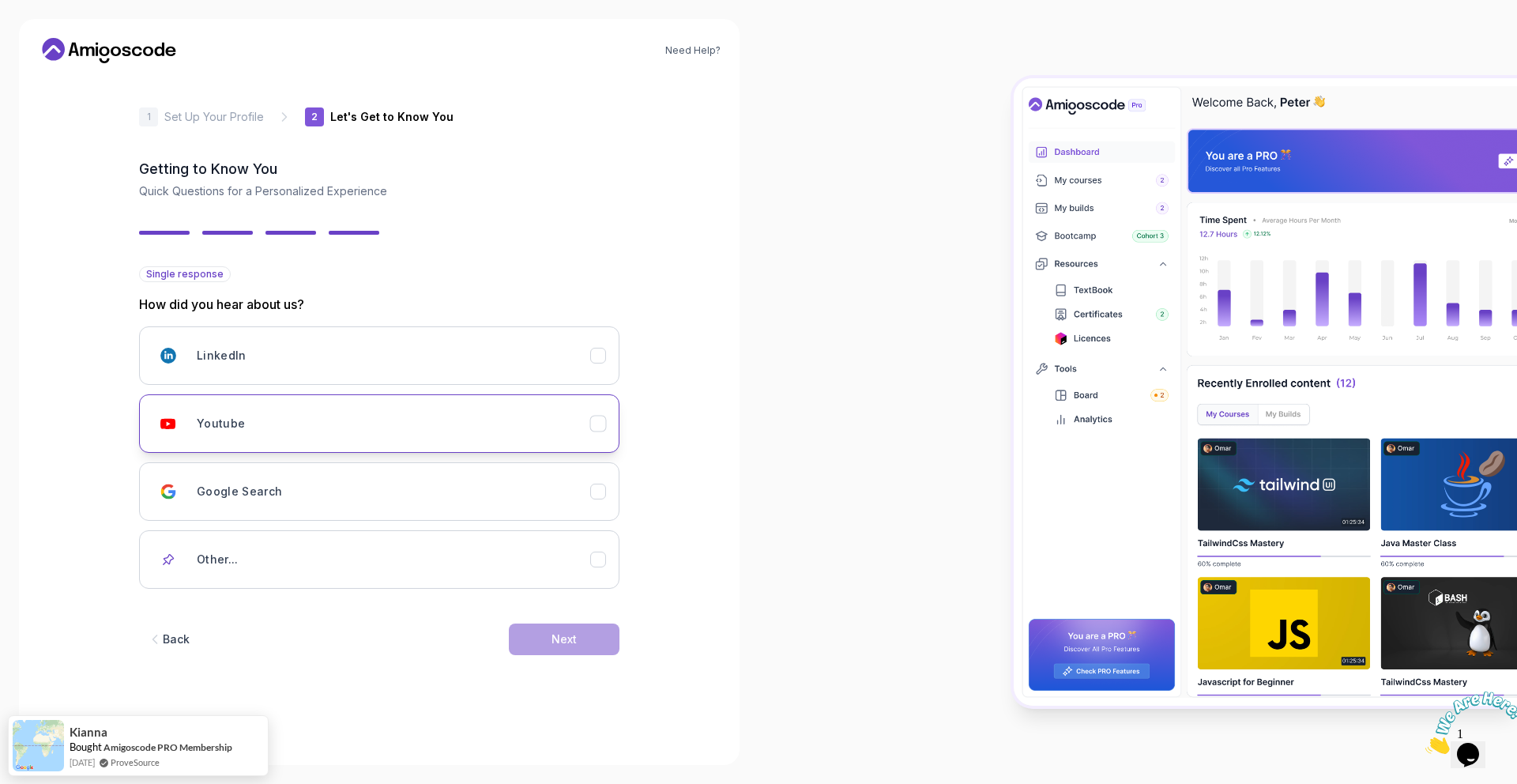
click at [395, 440] on button "Youtube" at bounding box center [379, 423] width 480 height 59
click at [537, 624] on button "Next" at bounding box center [563, 639] width 111 height 31
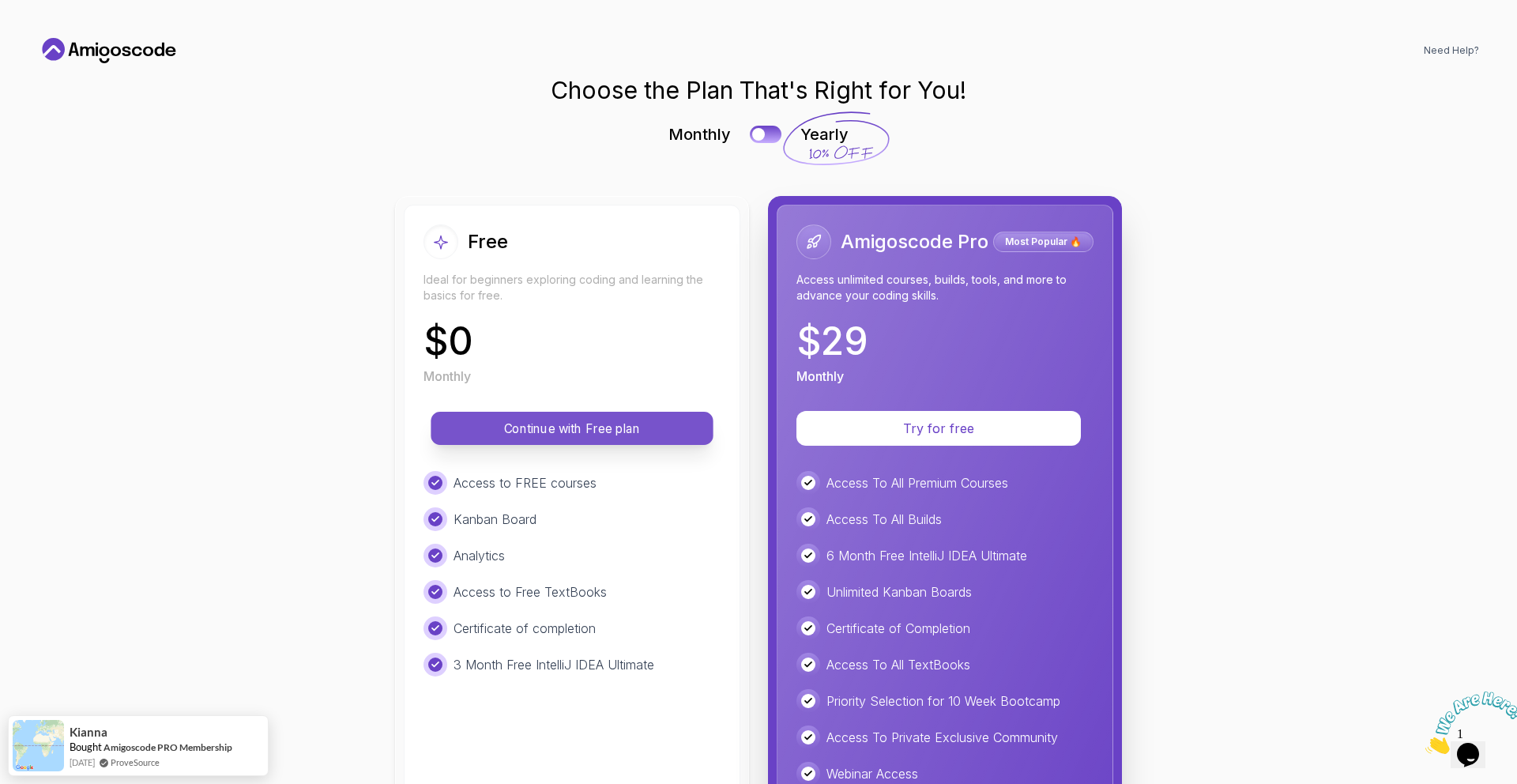
click at [606, 438] on button "Continue with Free plan" at bounding box center [571, 428] width 282 height 33
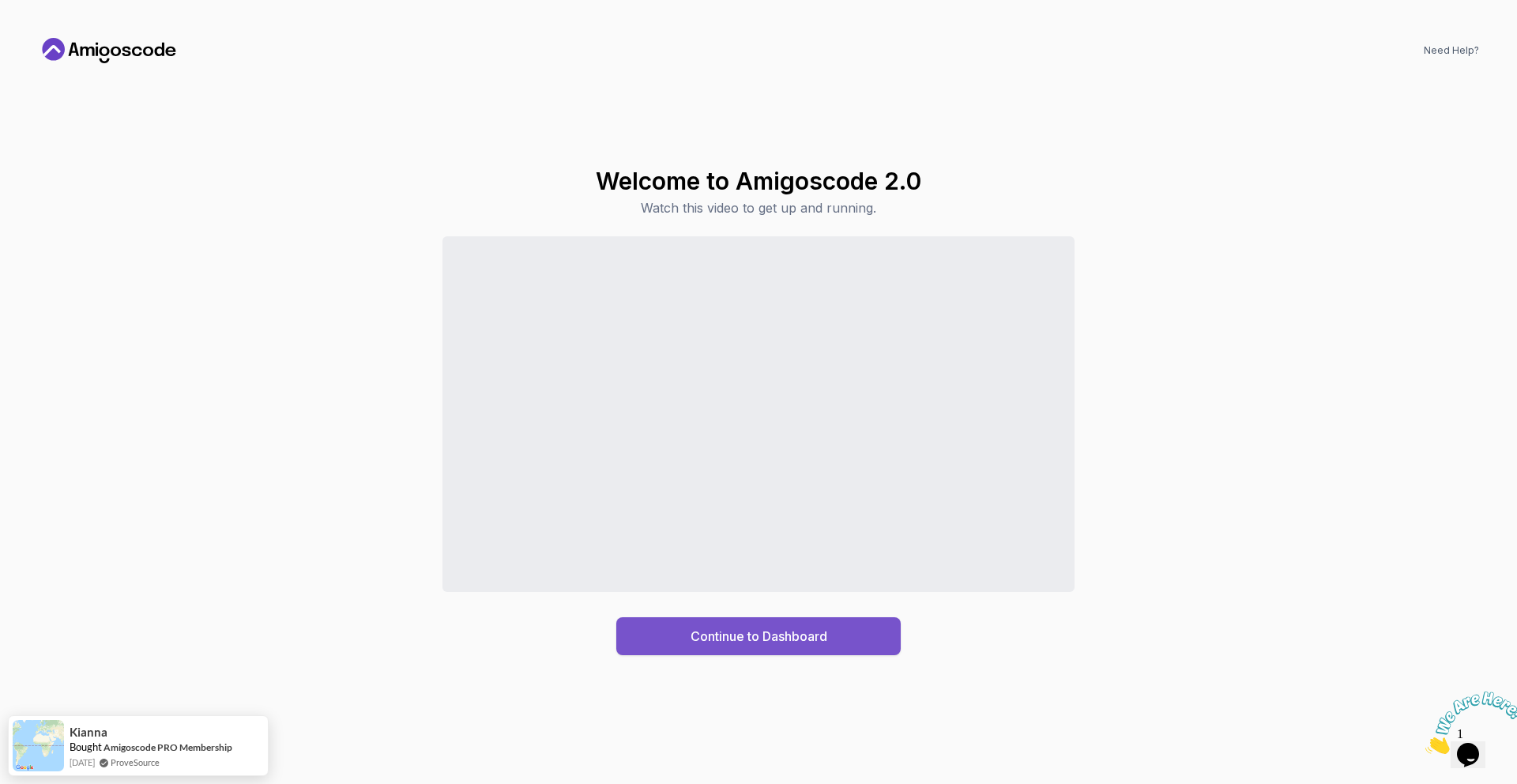
click at [866, 631] on button "Continue to Dashboard" at bounding box center [758, 635] width 285 height 38
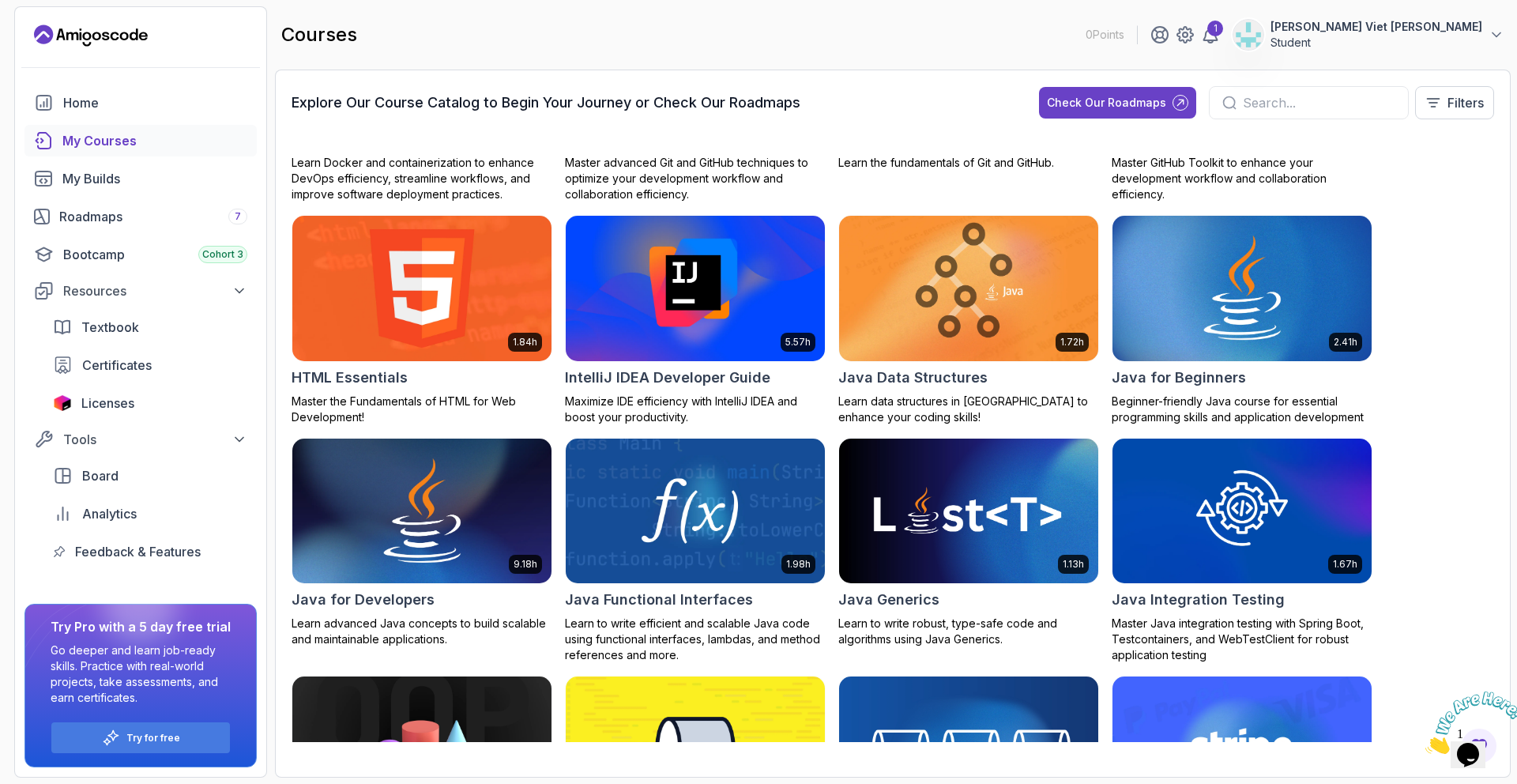
scroll to position [686, 0]
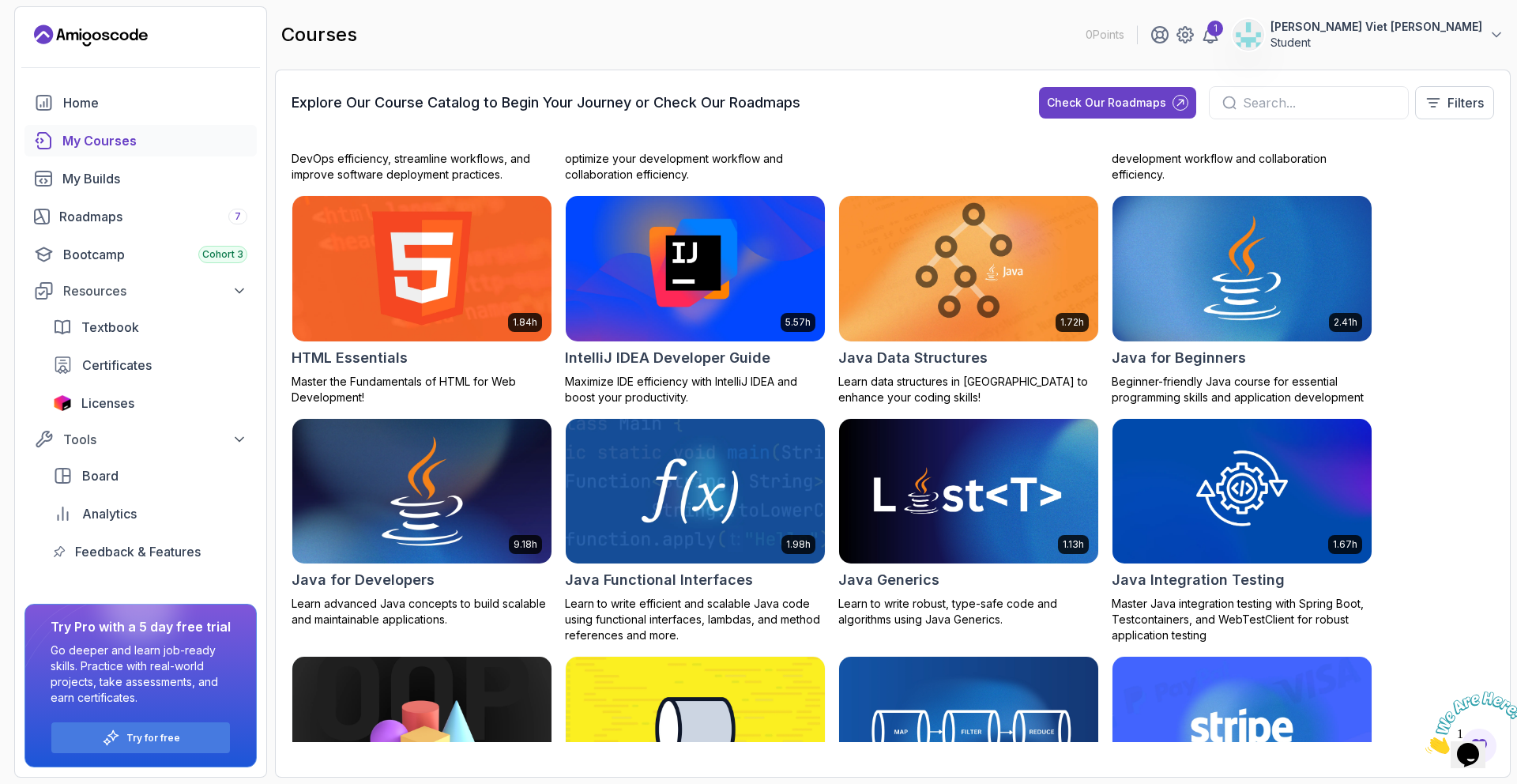
drag, startPoint x: 574, startPoint y: 357, endPoint x: 513, endPoint y: 422, distance: 89.1
click at [478, 449] on img at bounding box center [423, 491] width 272 height 152
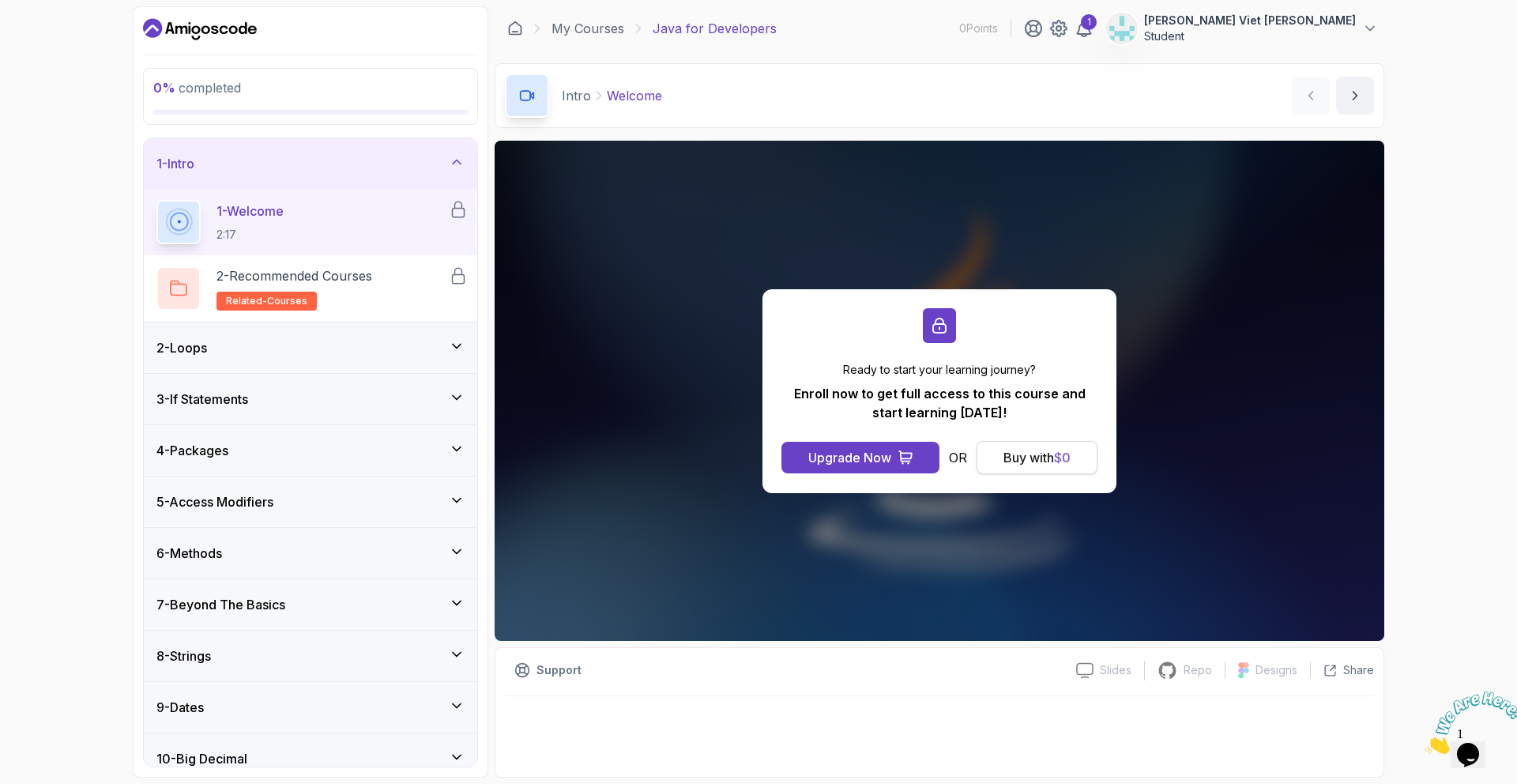
click at [1018, 455] on div "Buy with $ 0" at bounding box center [1037, 457] width 67 height 19
click at [1031, 456] on div "Buy with $ 0" at bounding box center [1037, 457] width 67 height 19
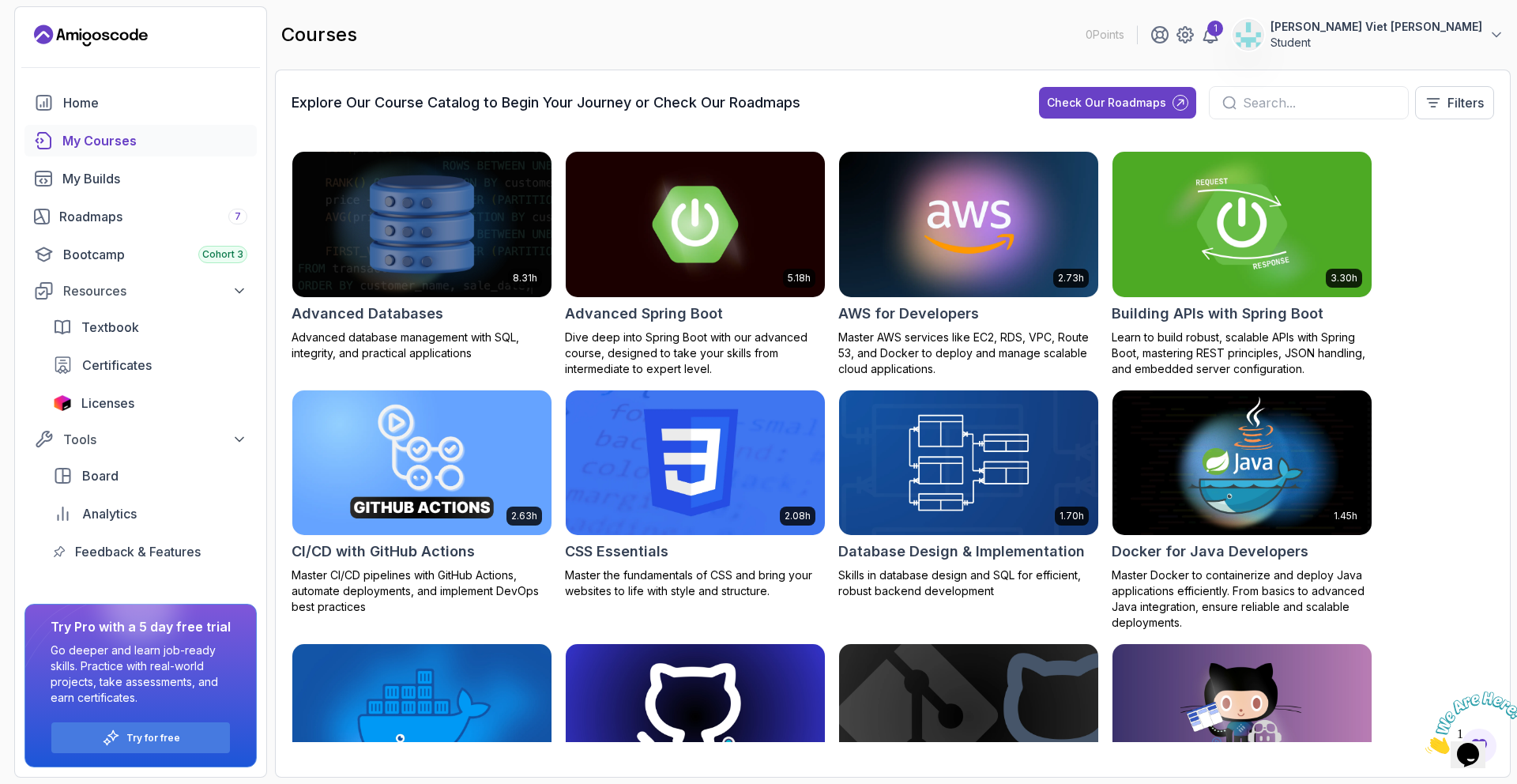
click at [1151, 178] on img at bounding box center [1242, 224] width 272 height 152
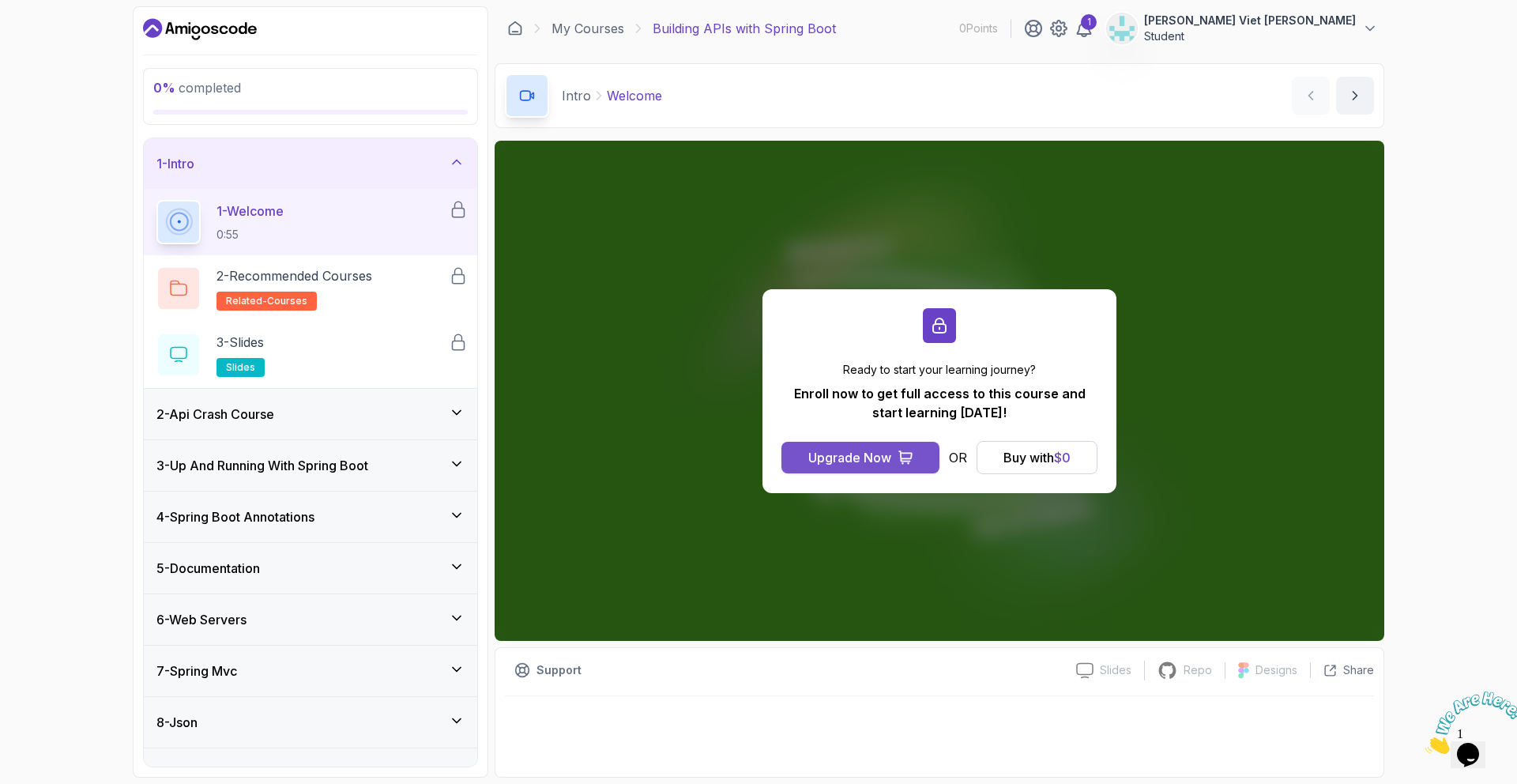
click at [911, 471] on button "Upgrade Now" at bounding box center [861, 457] width 158 height 31
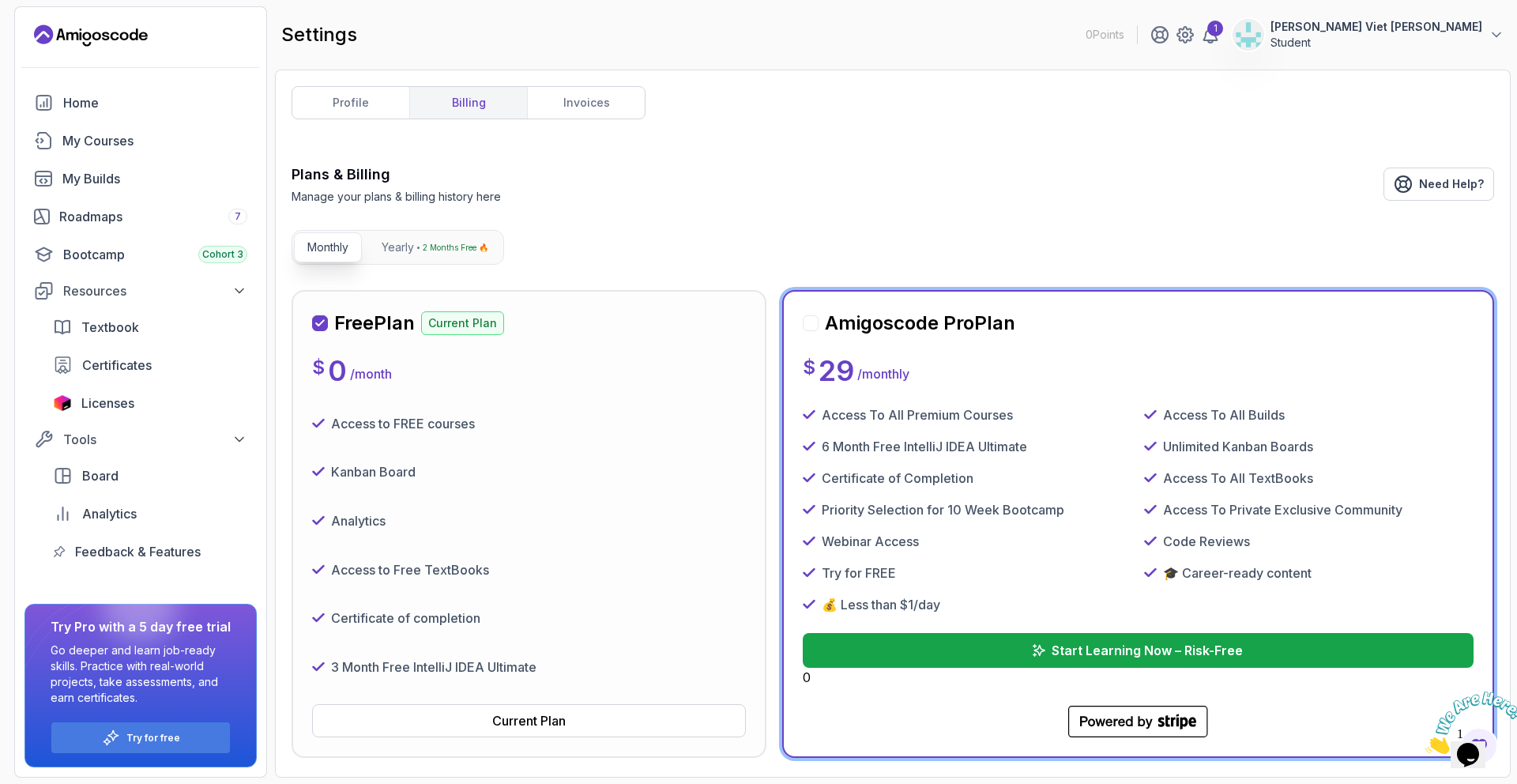
click at [723, 453] on div "Access to FREE courses Kanban Board Analytics Access to Free TextBooks Certific…" at bounding box center [529, 545] width 434 height 280
click at [700, 489] on div "Kanban Board" at bounding box center [529, 472] width 434 height 36
